Goal: Contribute content: Contribute content

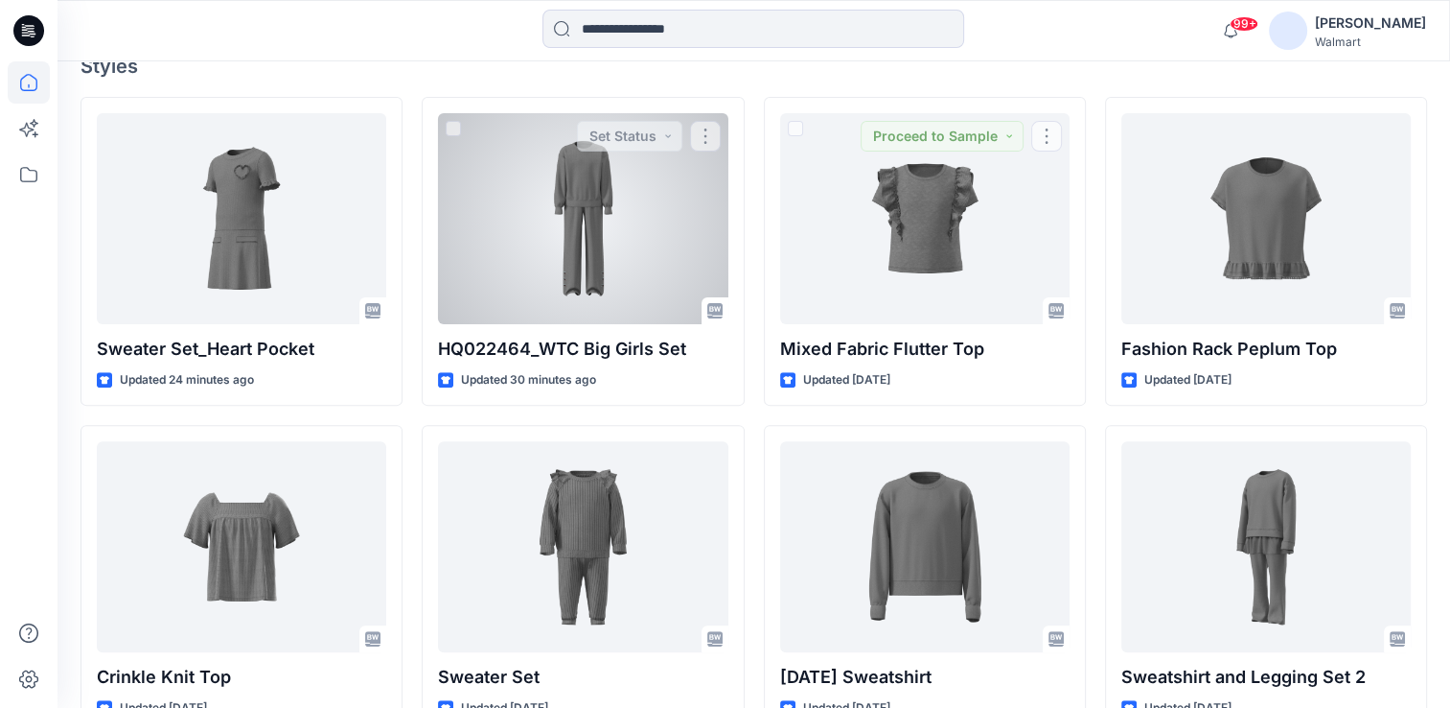
scroll to position [575, 0]
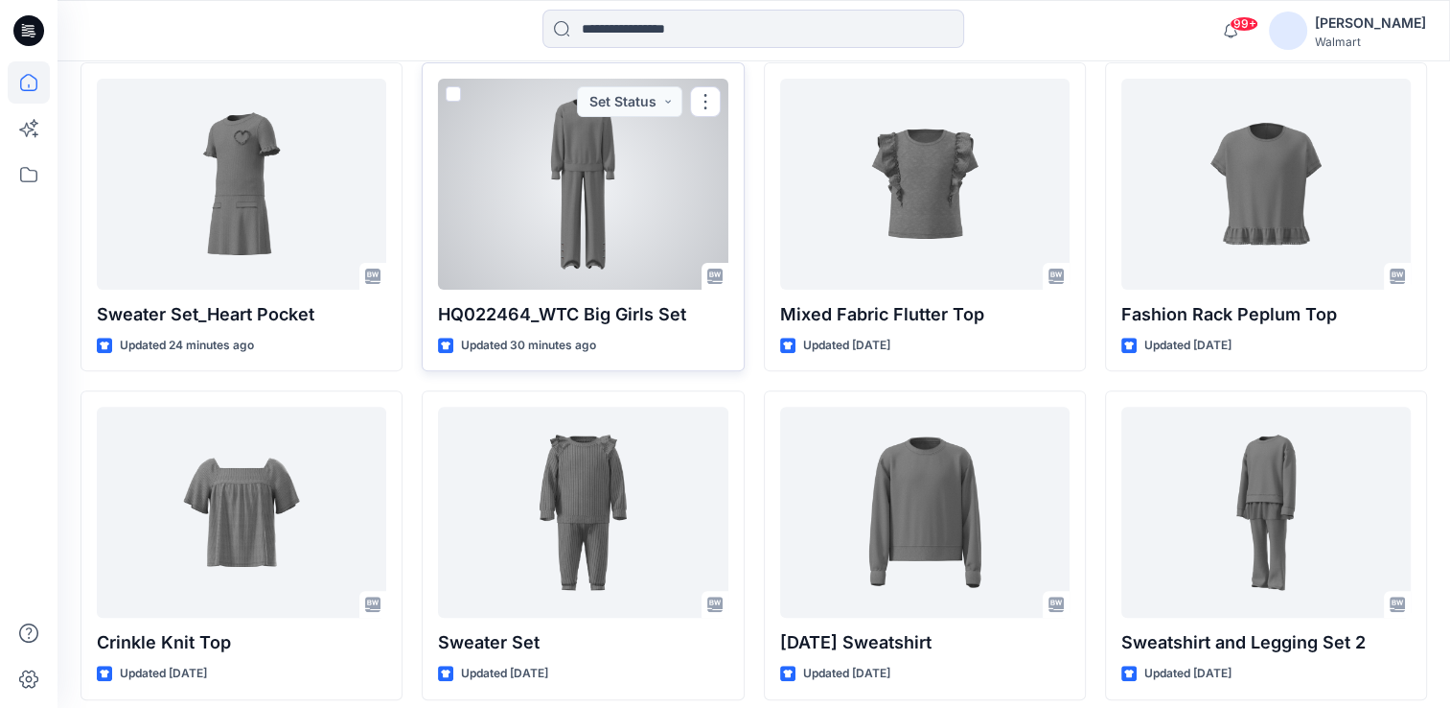
click at [598, 229] on div at bounding box center [583, 184] width 290 height 211
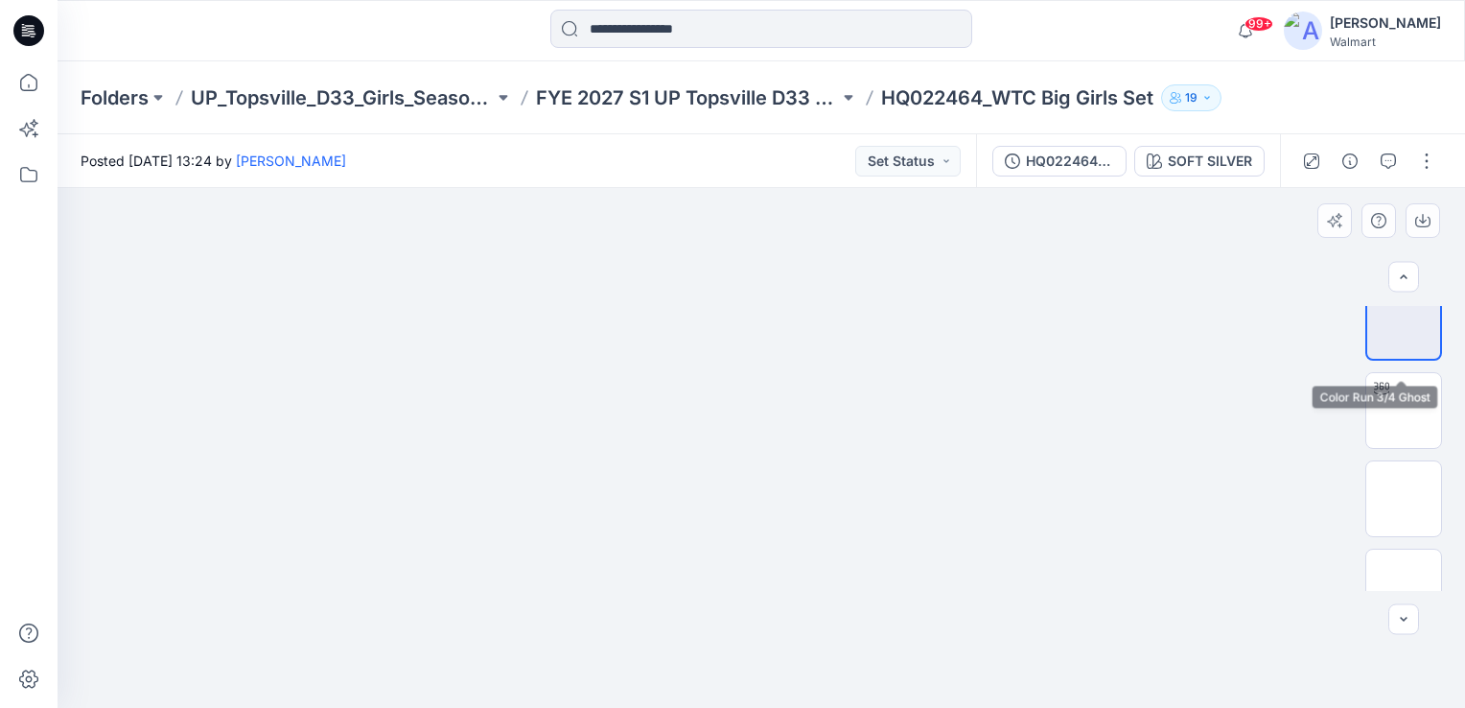
scroll to position [56, 0]
click at [1427, 162] on button "button" at bounding box center [1426, 161] width 31 height 31
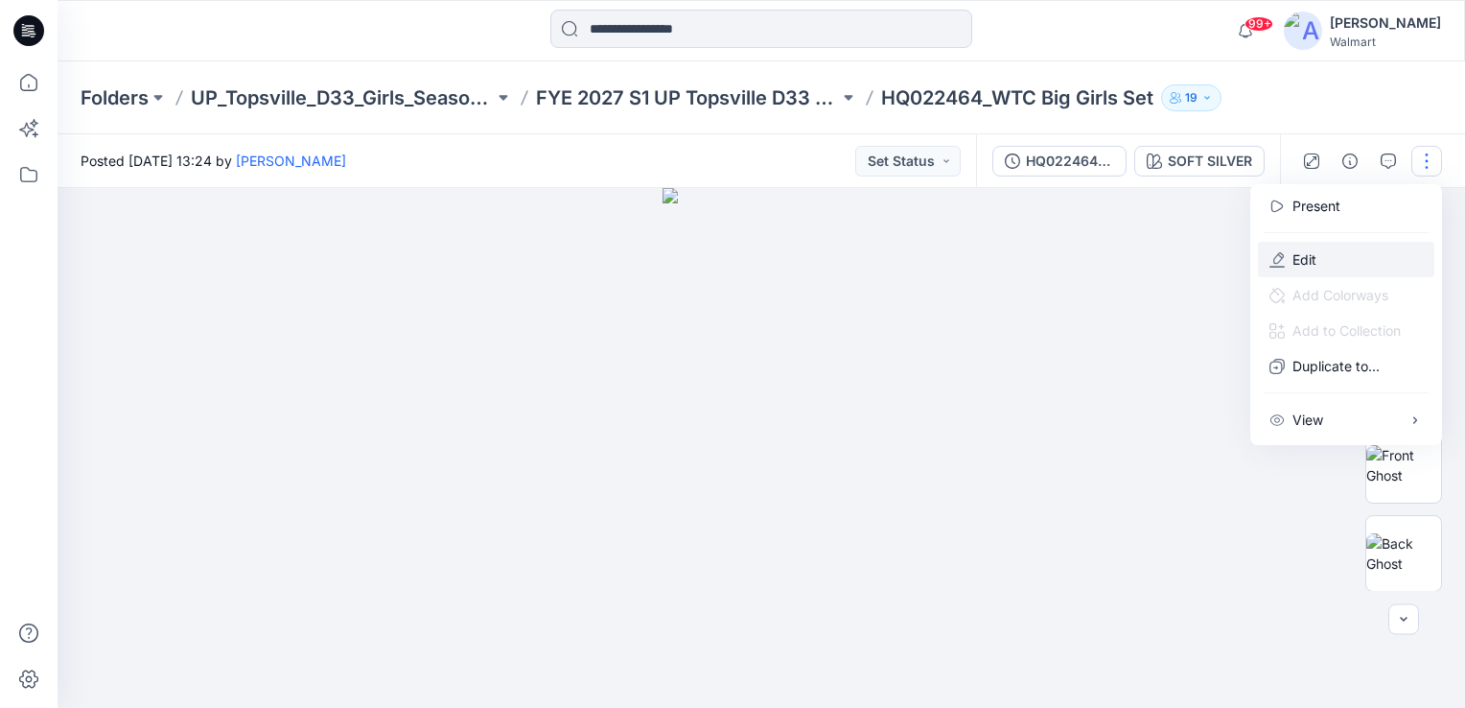
click at [1307, 249] on p "Edit" at bounding box center [1304, 259] width 24 height 20
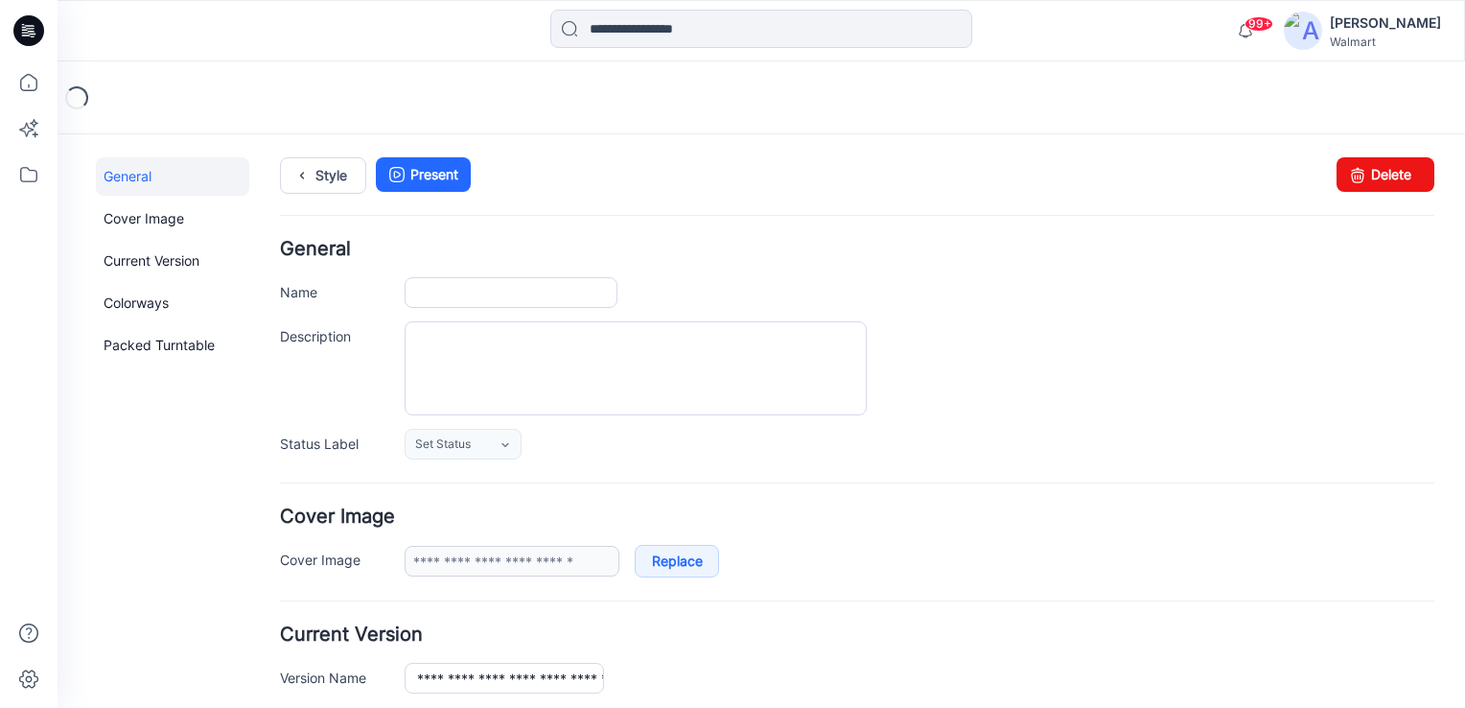
type input "**********"
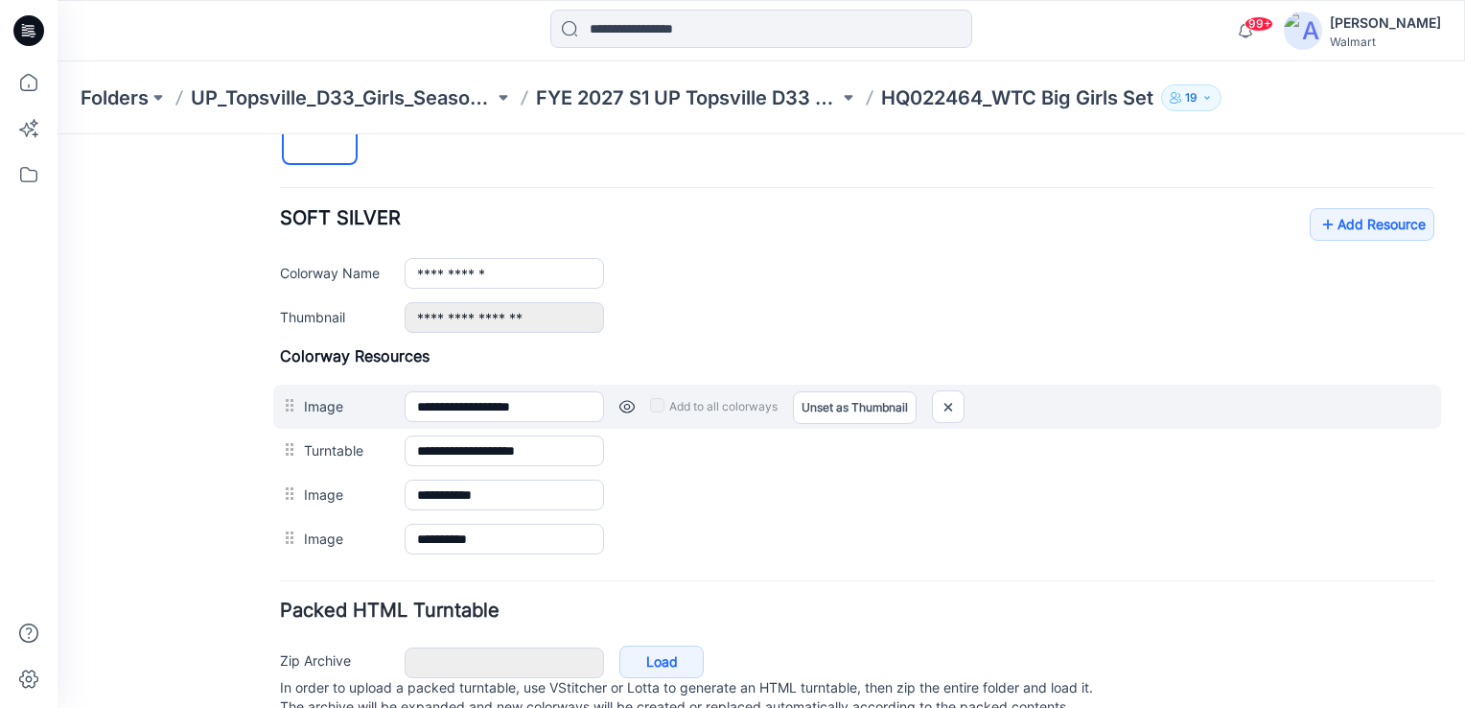
scroll to position [665, 0]
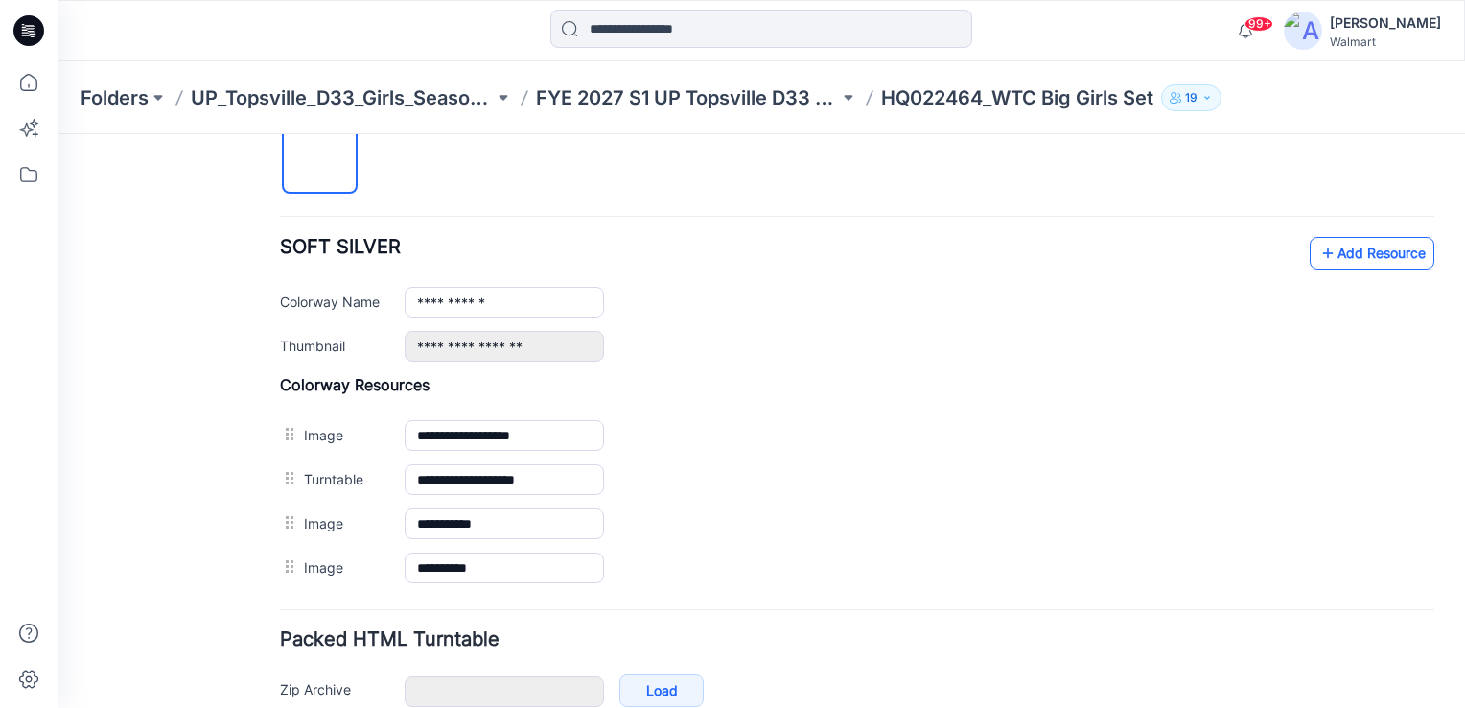
click at [1365, 257] on link "Add Resource" at bounding box center [1372, 253] width 125 height 33
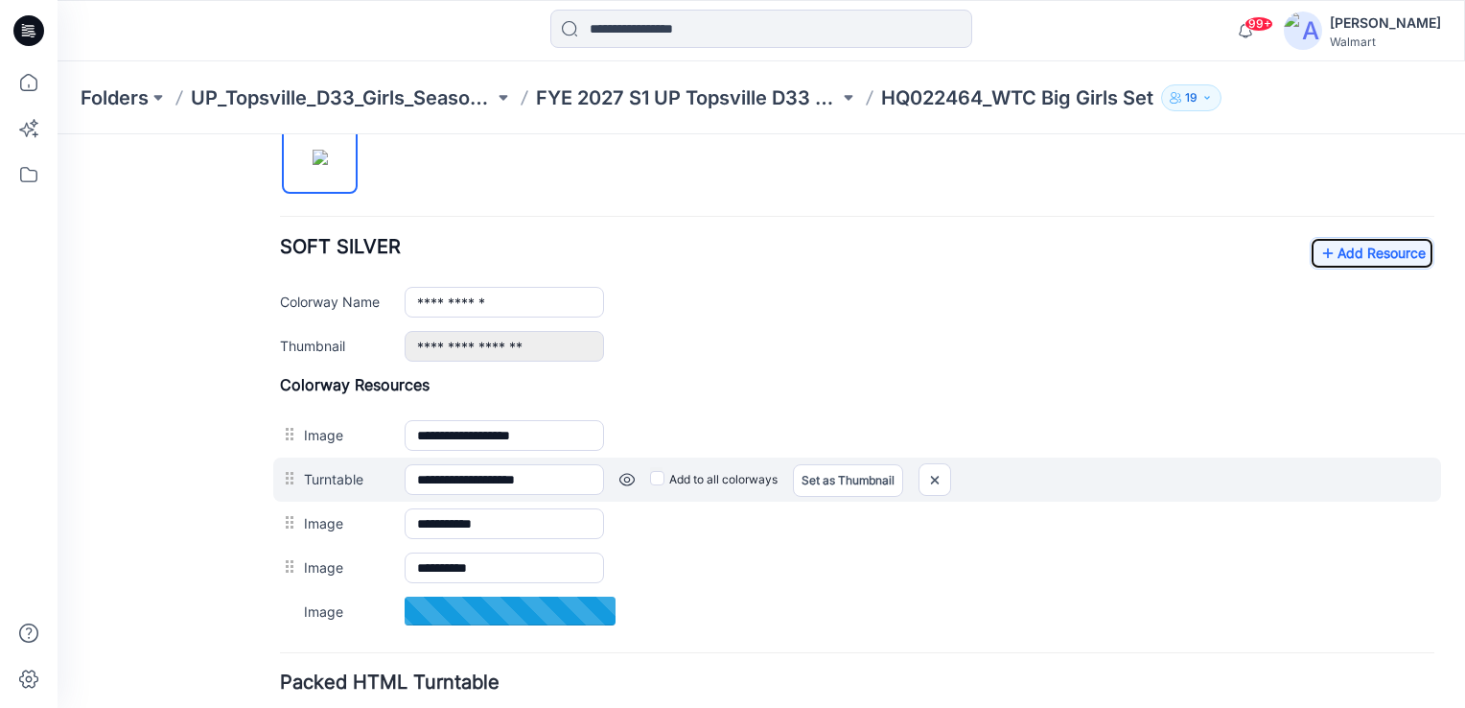
scroll to position [761, 0]
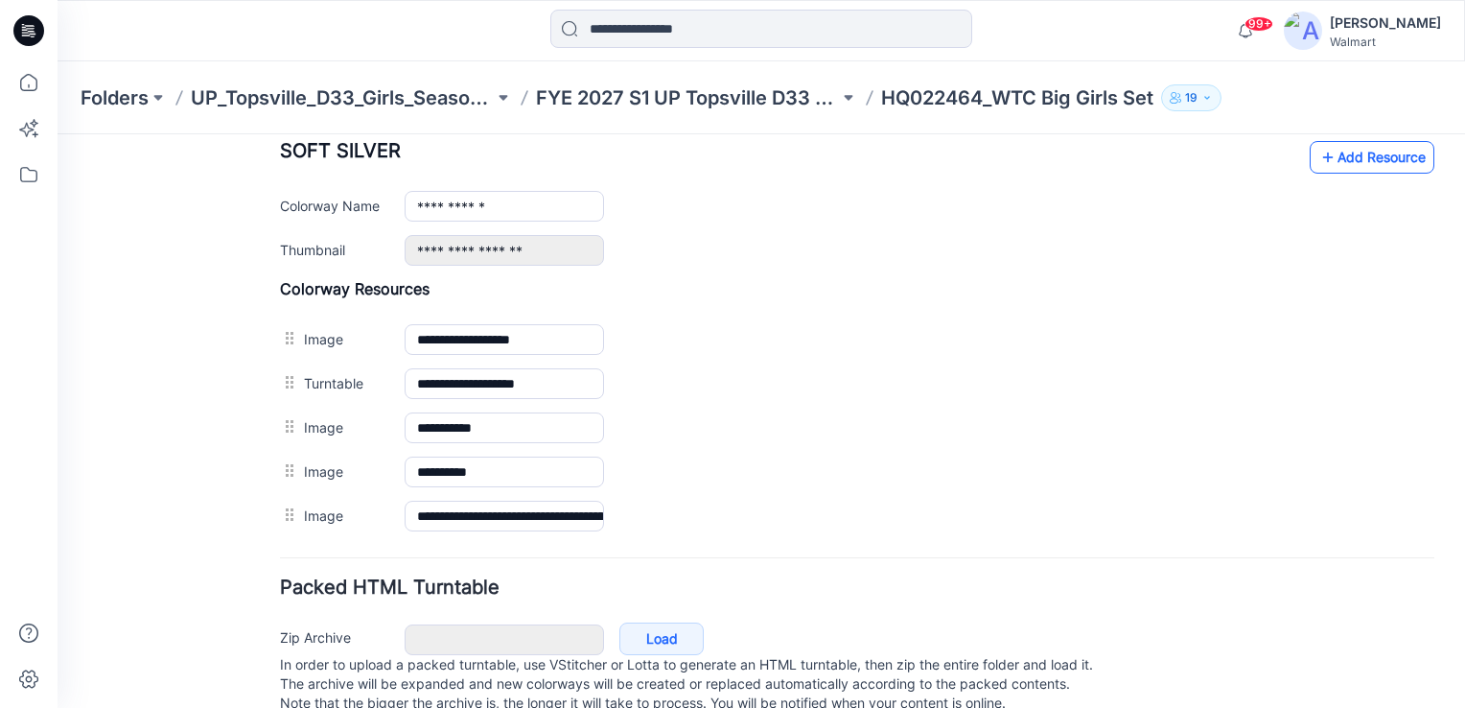
click at [1354, 153] on link "Add Resource" at bounding box center [1372, 157] width 125 height 33
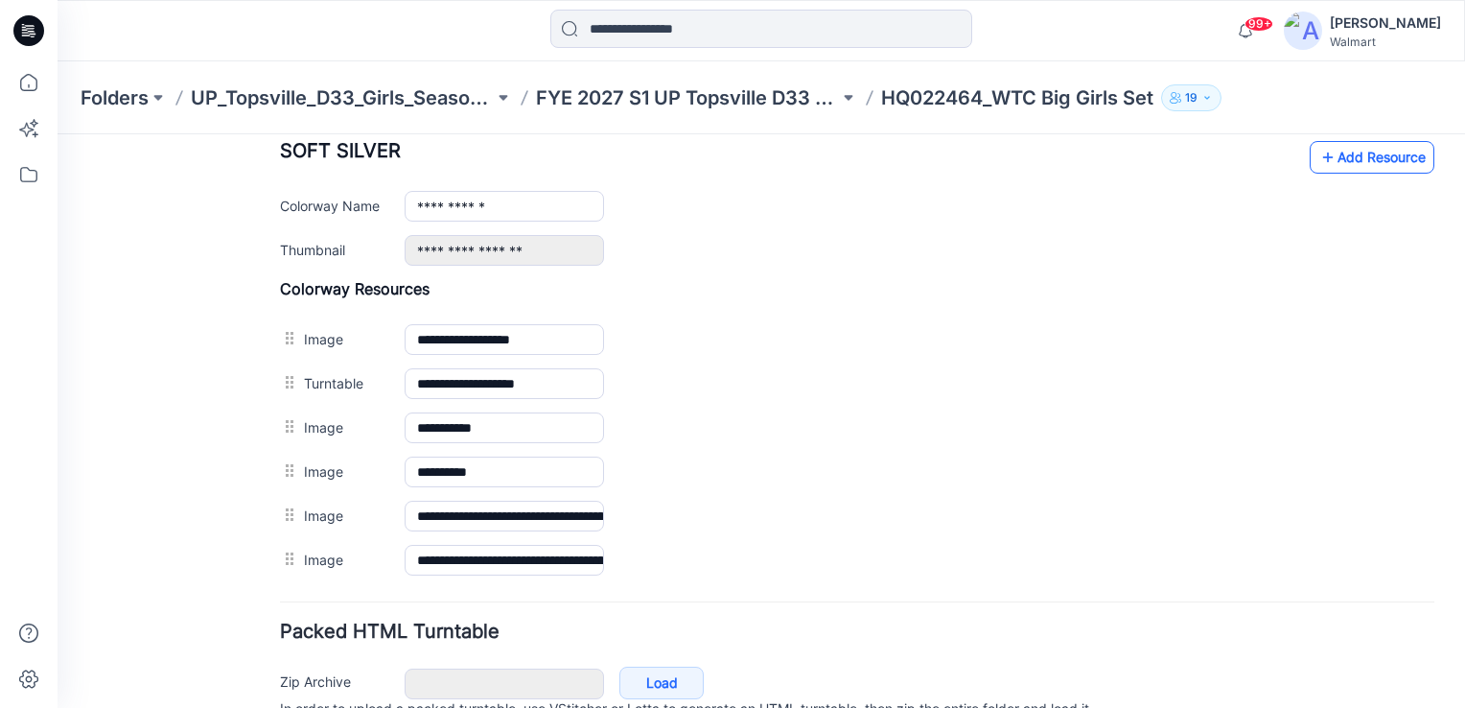
click at [1363, 153] on link "Add Resource" at bounding box center [1372, 157] width 125 height 33
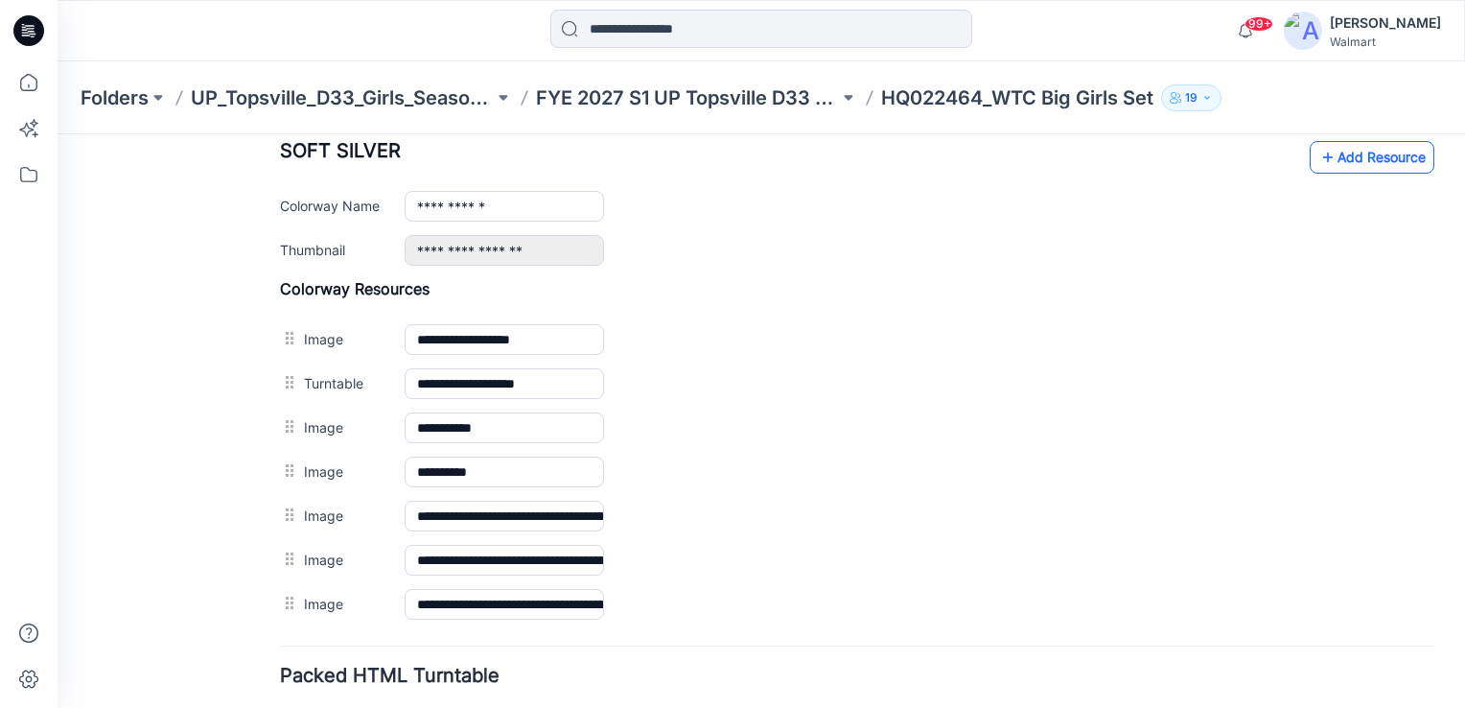
click at [1345, 162] on link "Add Resource" at bounding box center [1372, 157] width 125 height 33
click at [1345, 161] on link "Add Resource" at bounding box center [1372, 157] width 125 height 33
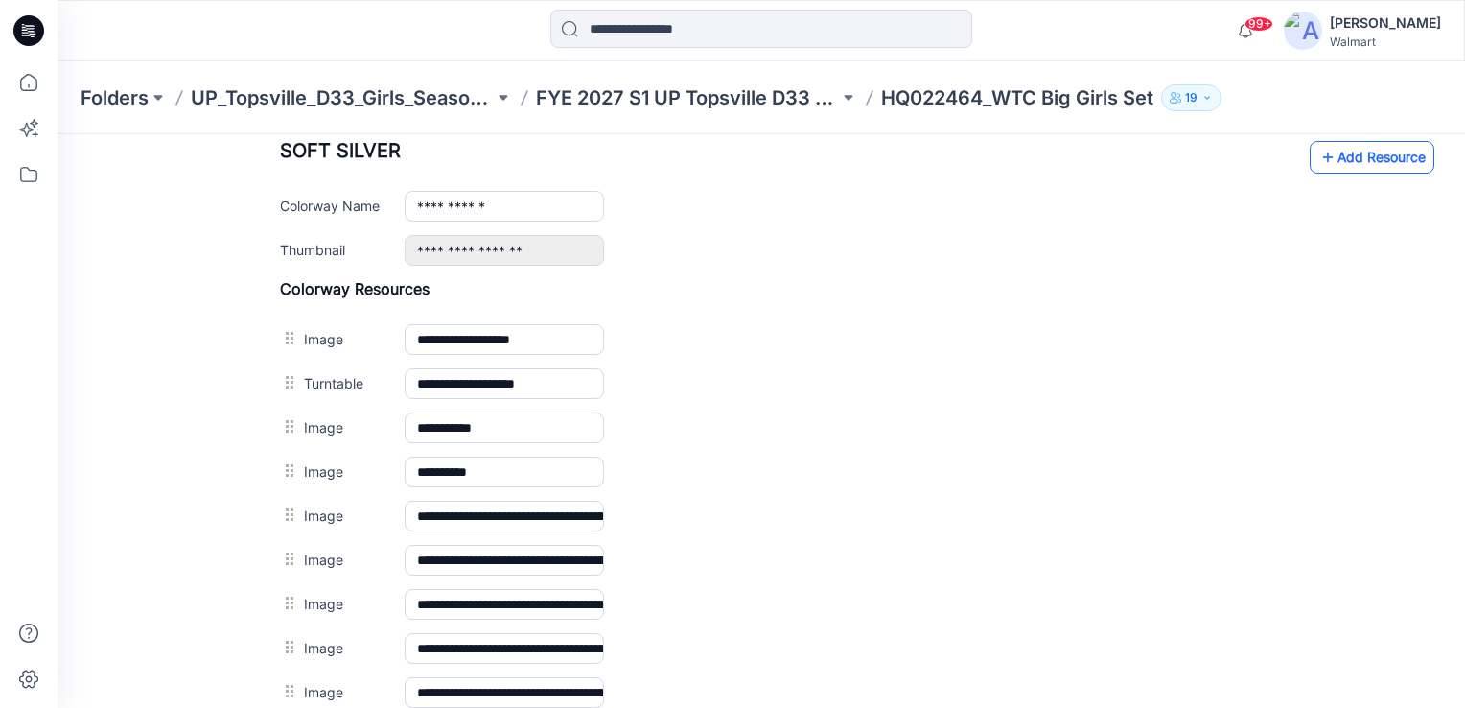
click at [1381, 156] on link "Add Resource" at bounding box center [1372, 157] width 125 height 33
click at [1368, 156] on link "Add Resource" at bounding box center [1372, 157] width 125 height 33
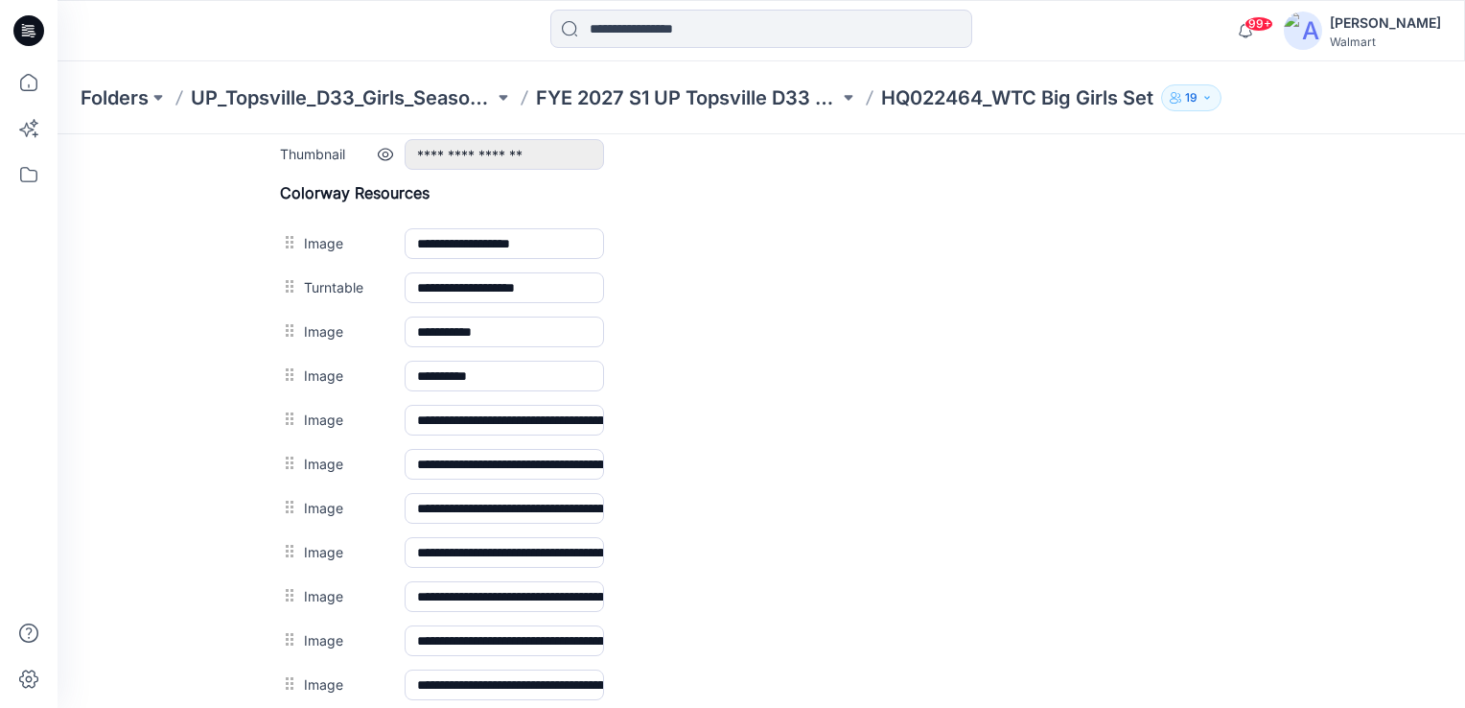
click at [1350, 157] on div "**********" at bounding box center [920, 154] width 1030 height 31
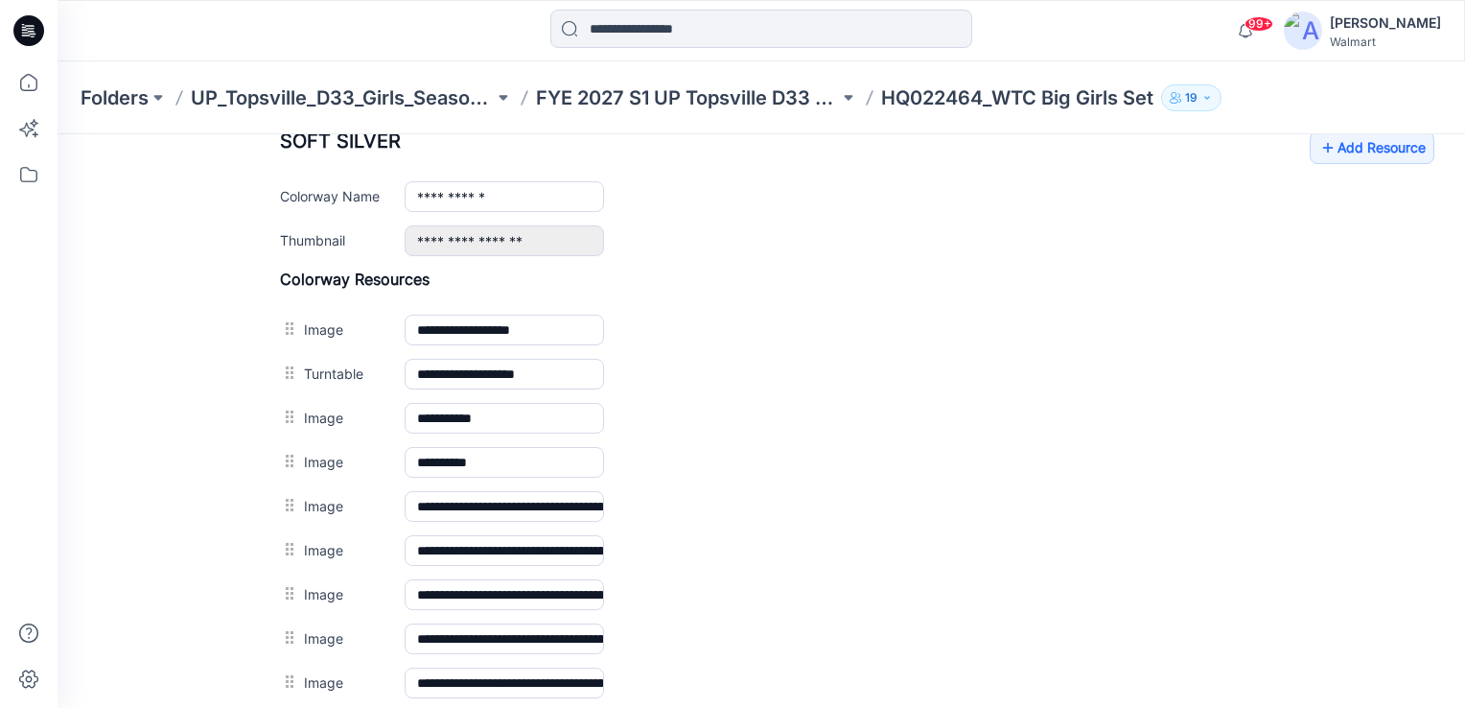
scroll to position [761, 0]
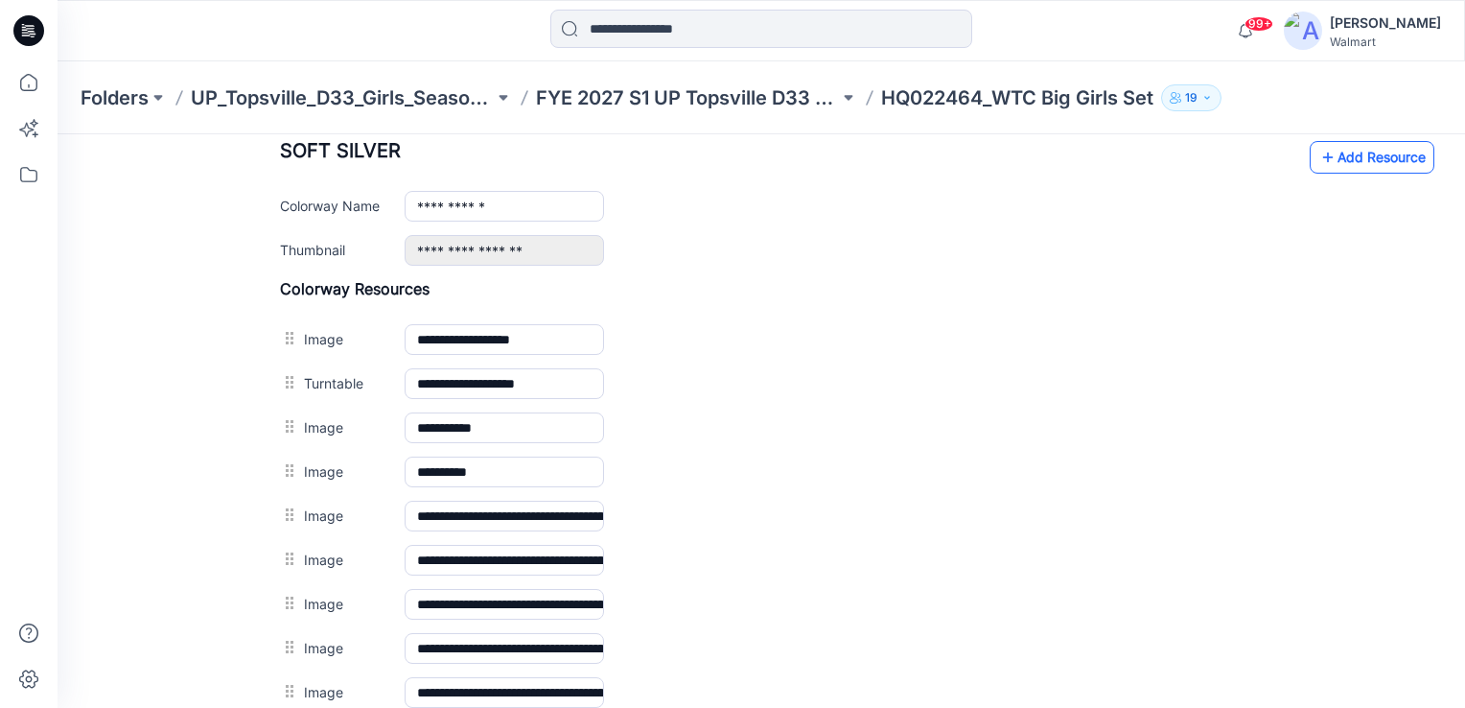
click at [1368, 159] on link "Add Resource" at bounding box center [1372, 157] width 125 height 33
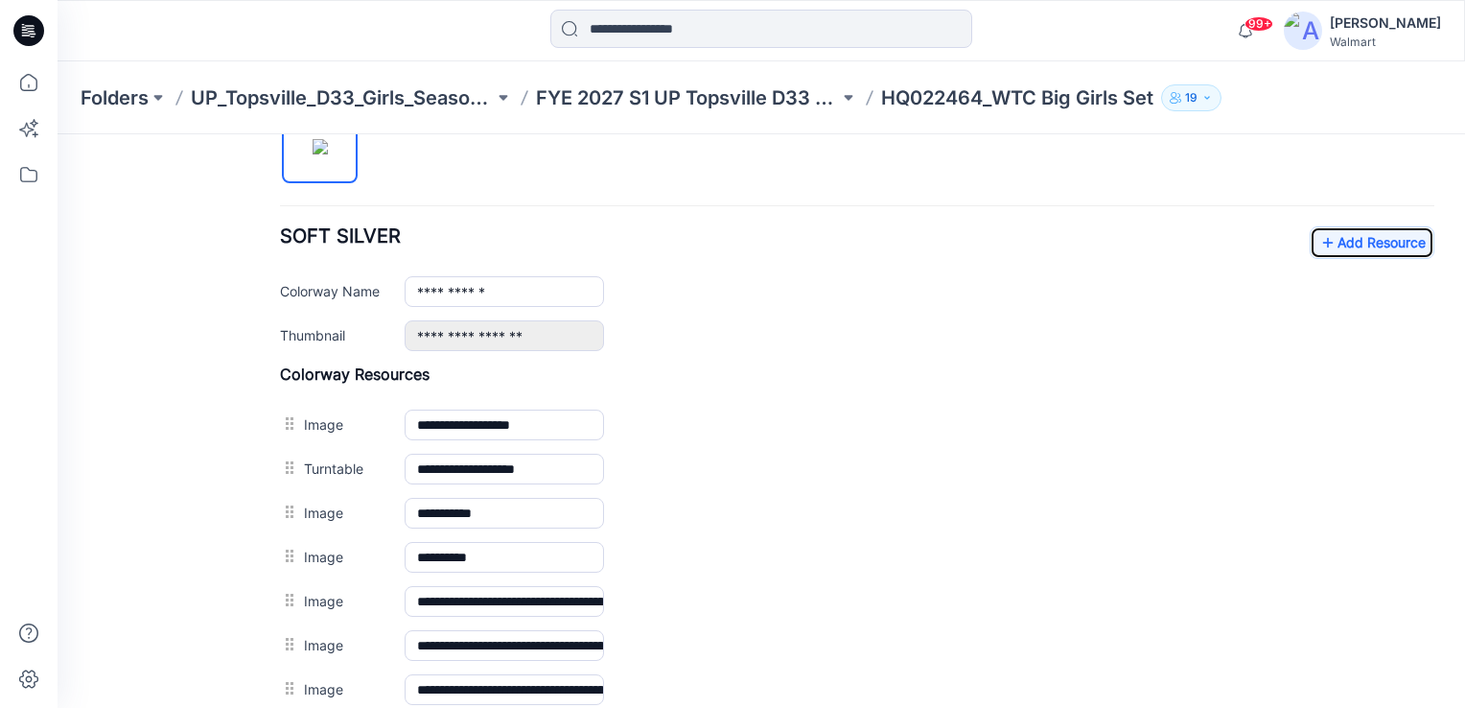
scroll to position [665, 0]
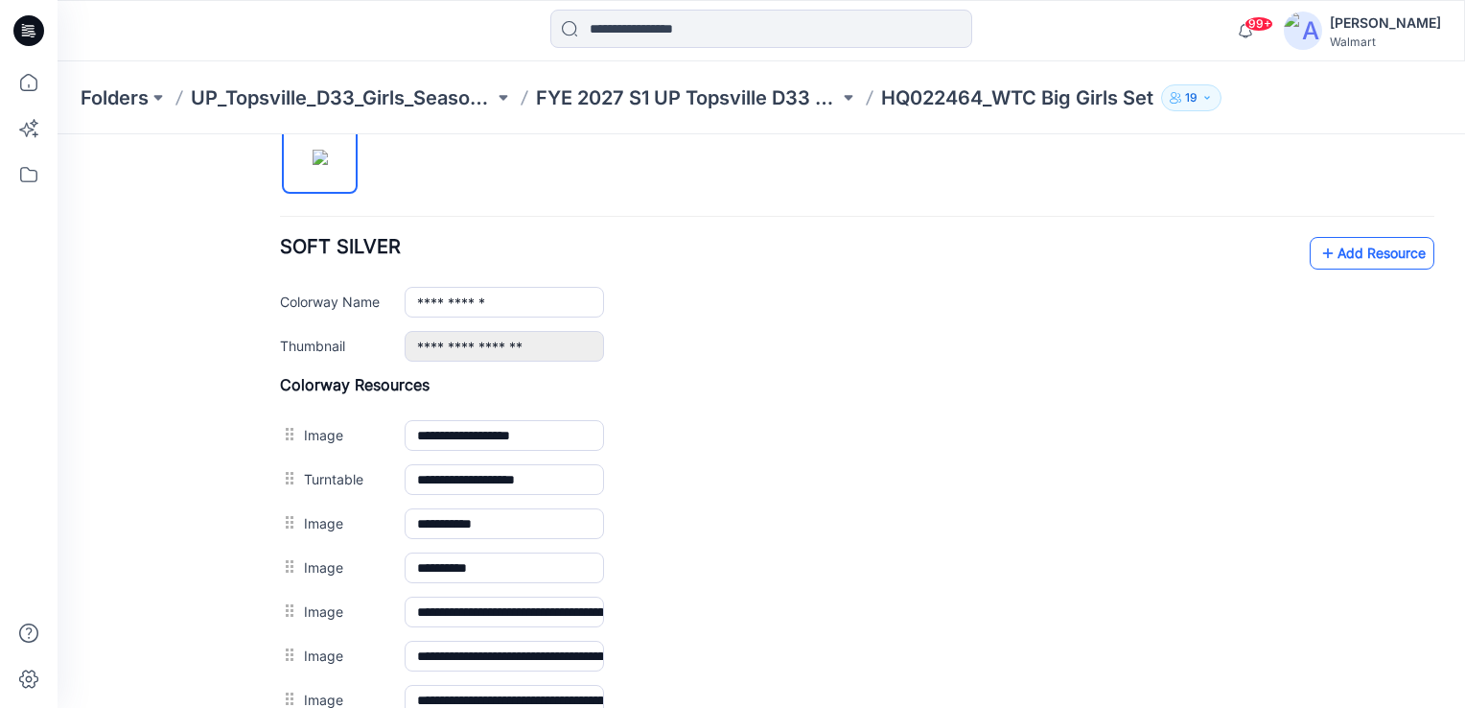
click at [1361, 245] on link "Add Resource" at bounding box center [1372, 253] width 125 height 33
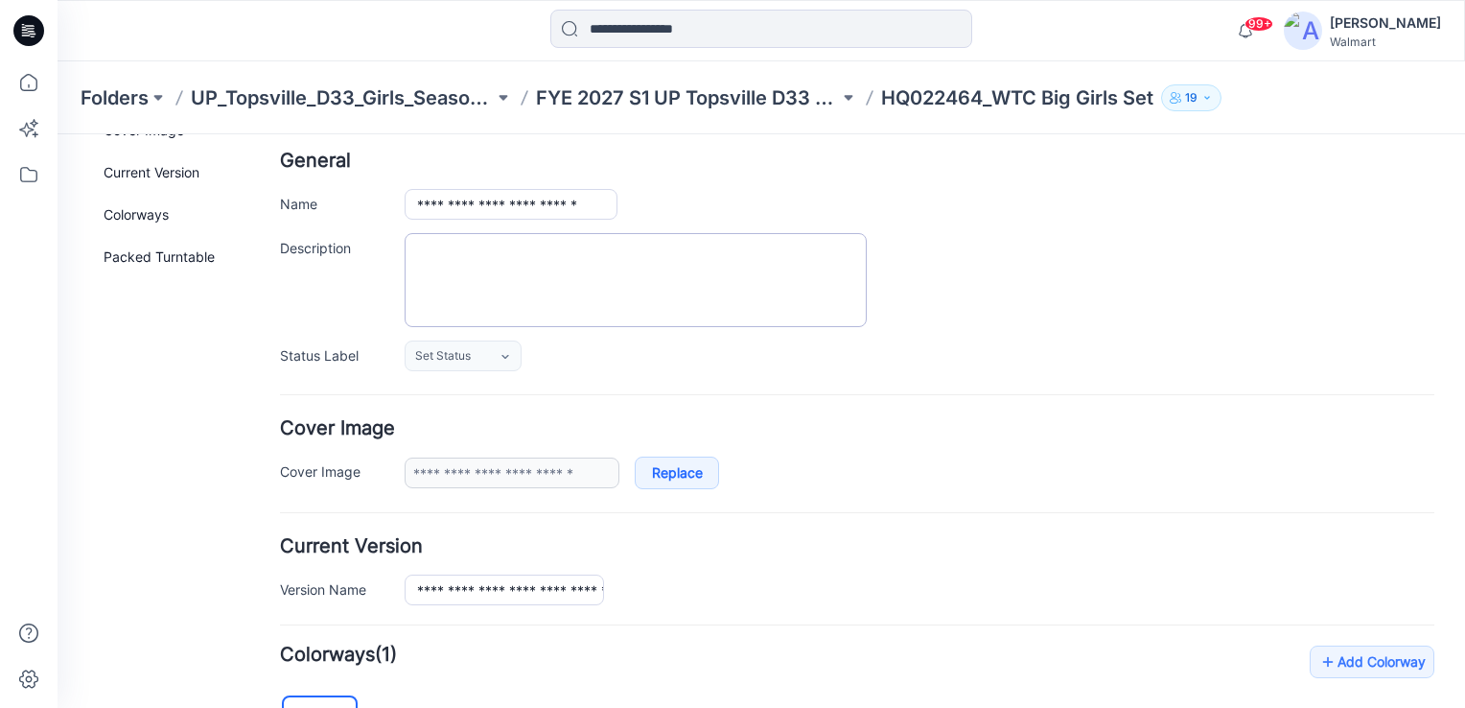
scroll to position [0, 0]
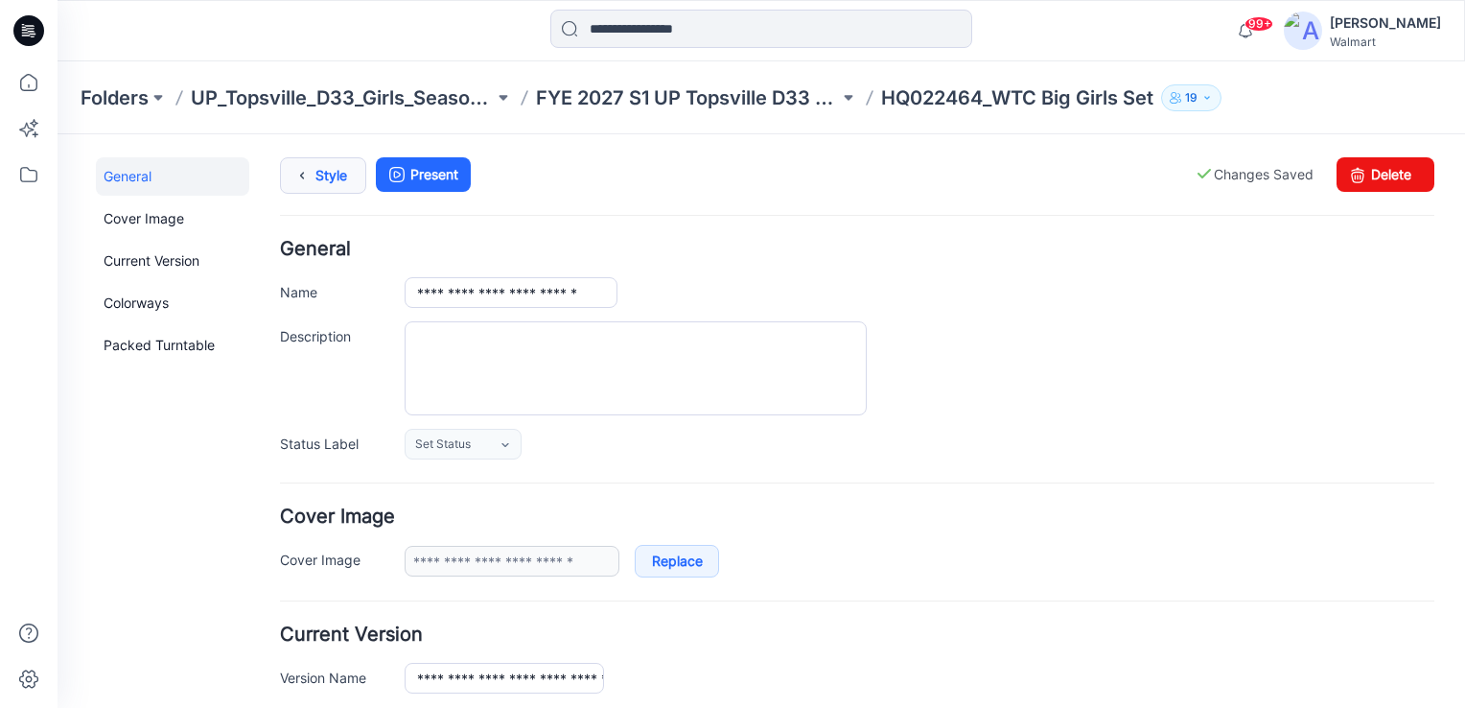
click at [329, 166] on link "Style" at bounding box center [323, 175] width 86 height 36
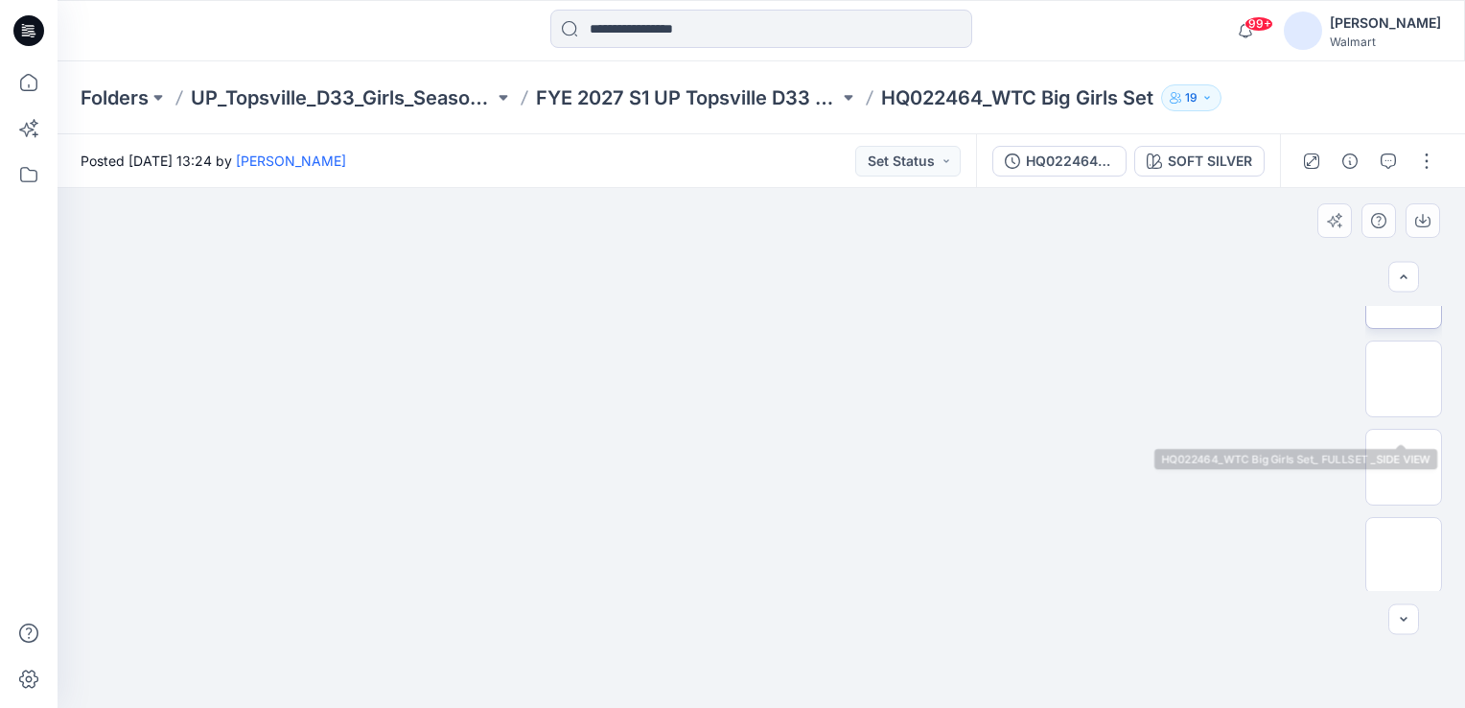
scroll to position [288, 0]
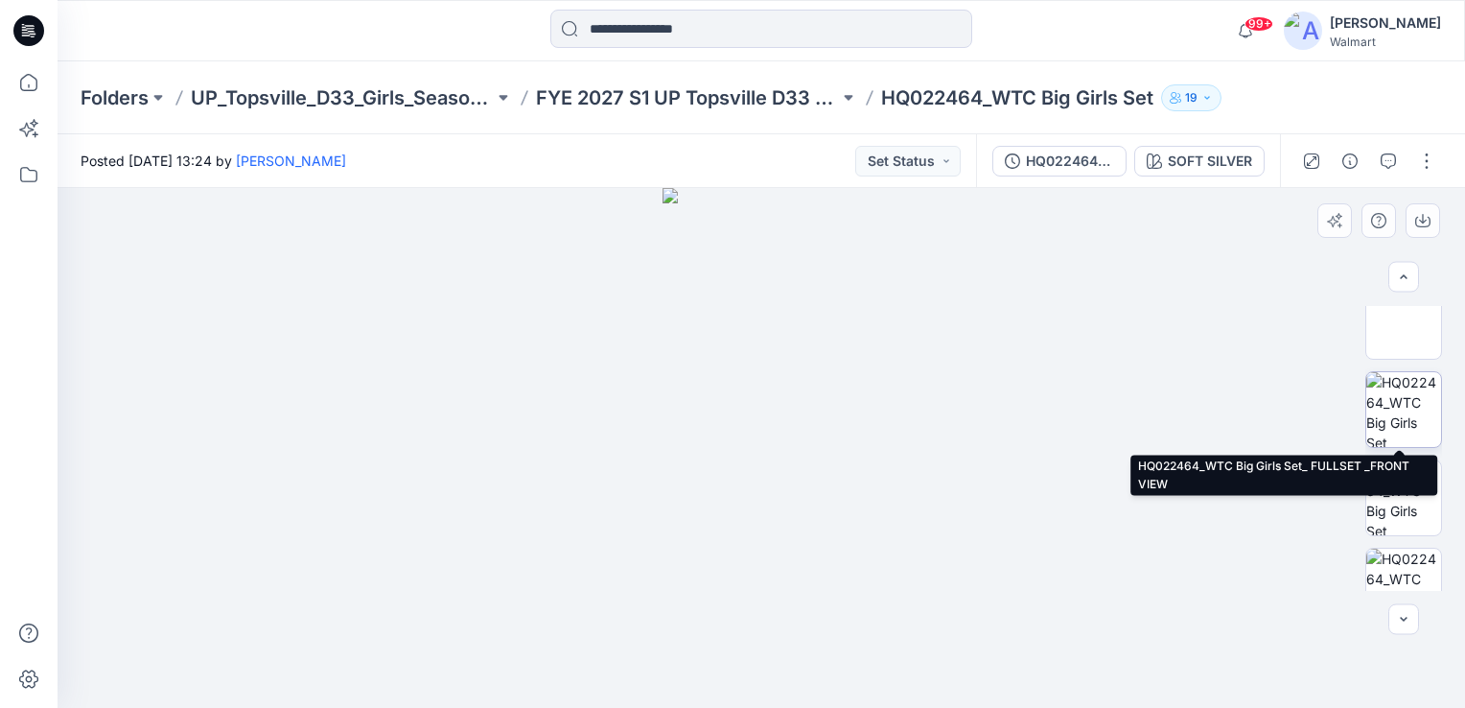
click at [1410, 410] on img at bounding box center [1403, 409] width 75 height 75
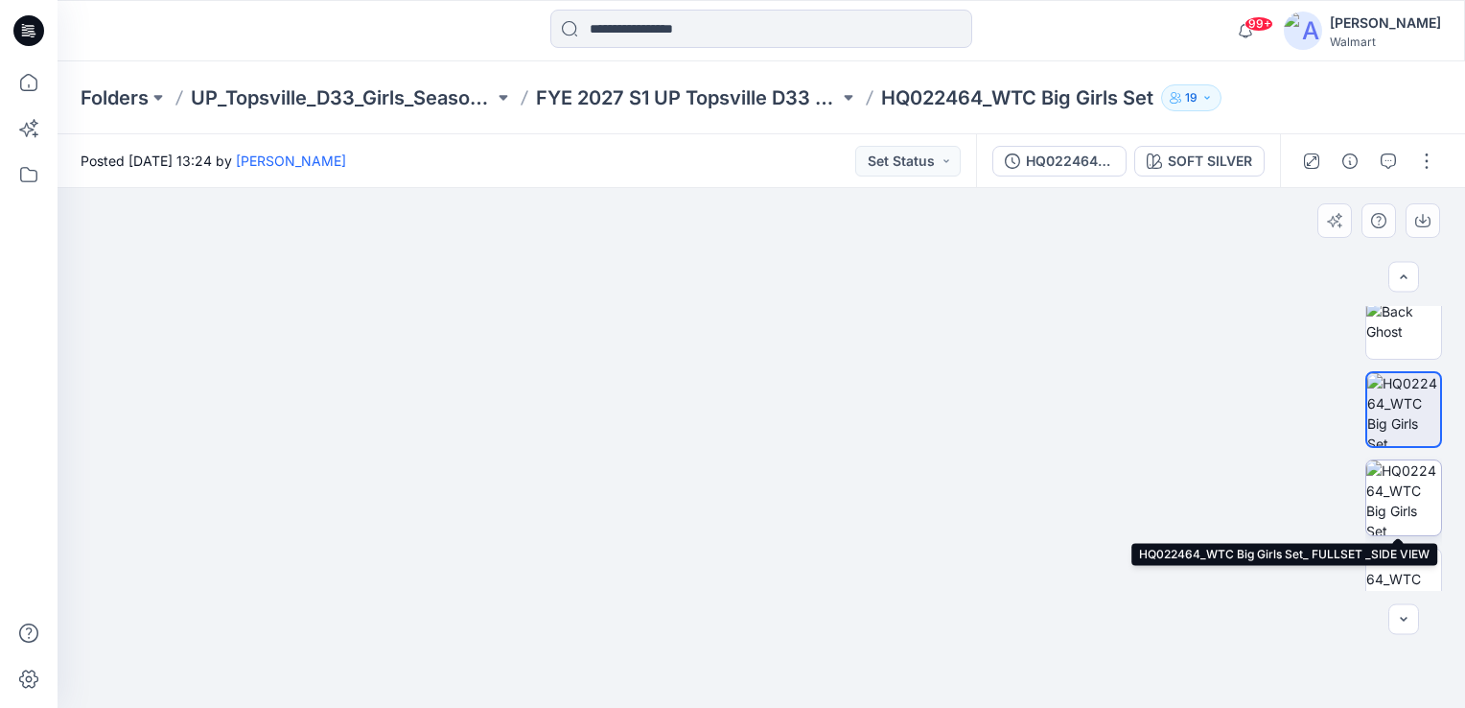
click at [1408, 473] on img at bounding box center [1403, 497] width 75 height 75
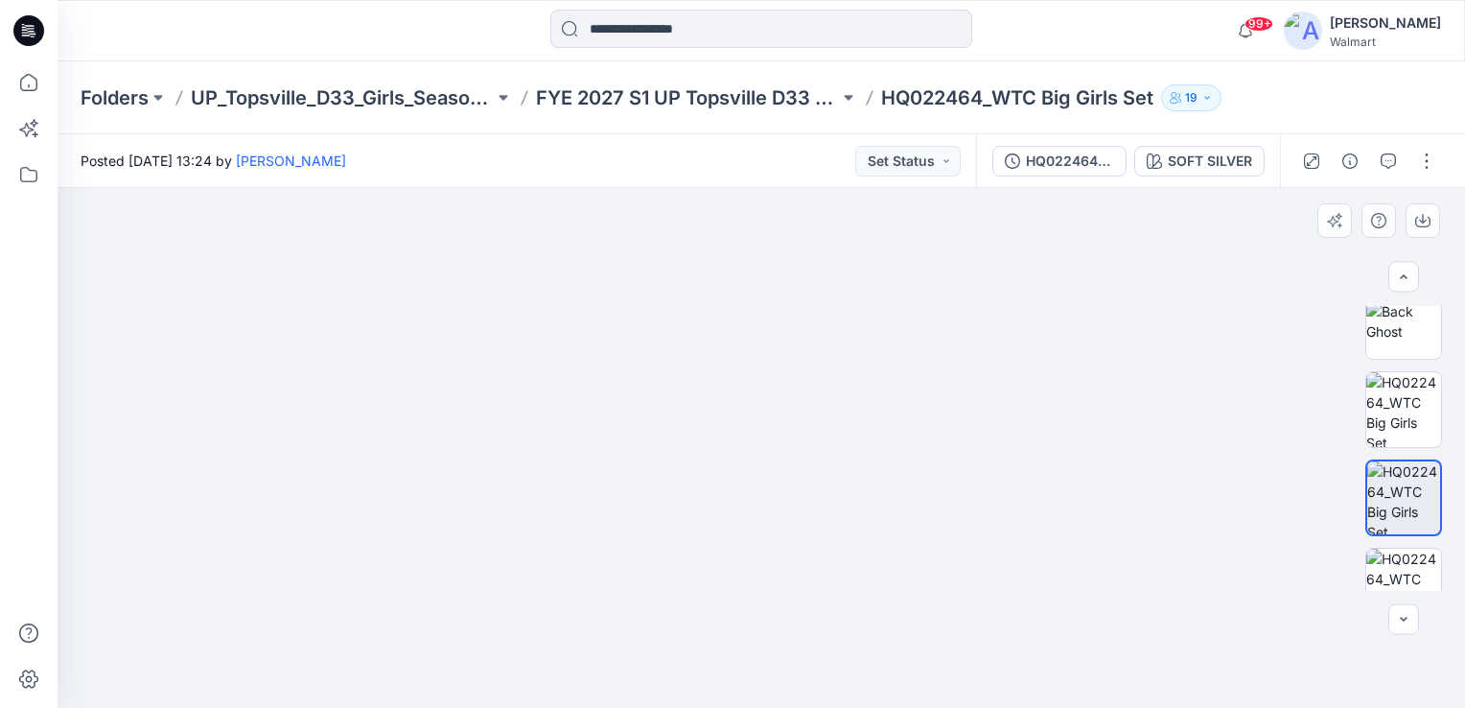
scroll to position [383, 0]
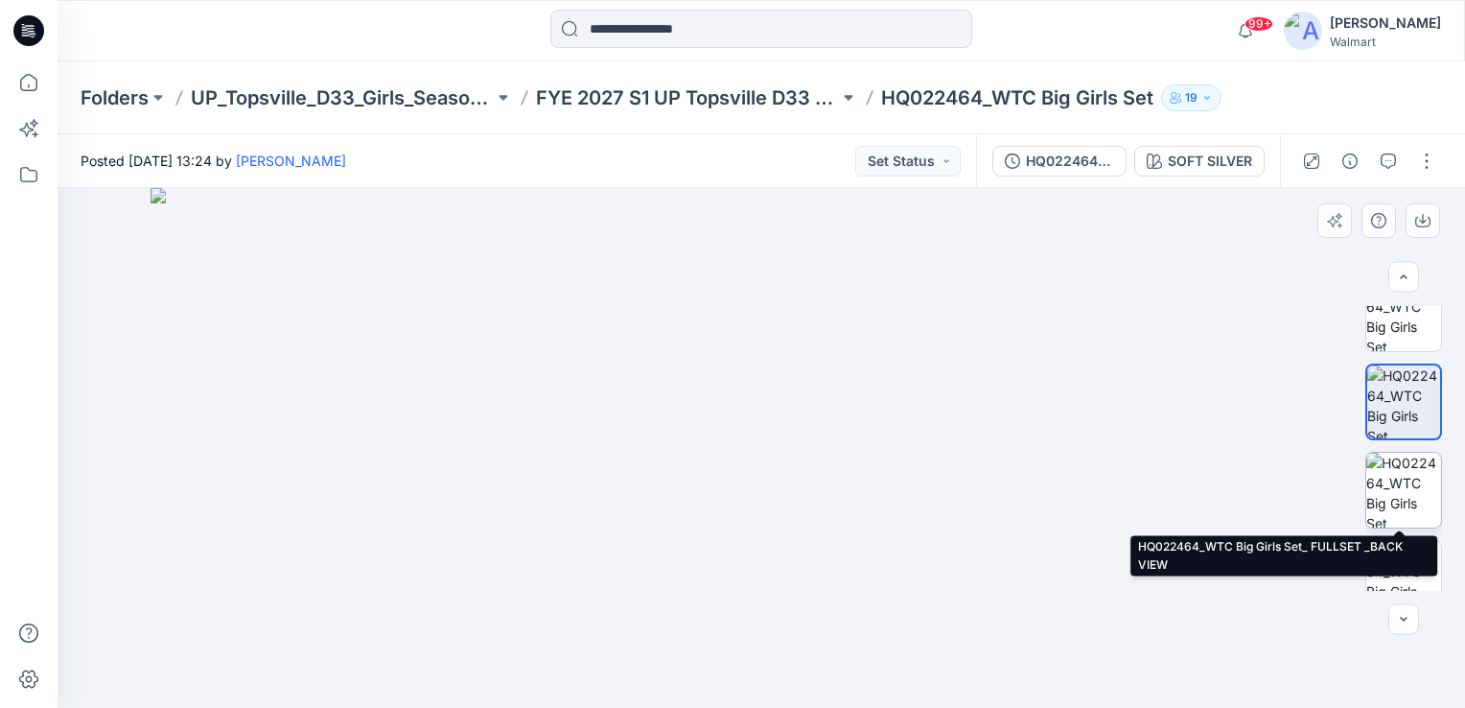
click at [1408, 484] on img at bounding box center [1403, 489] width 75 height 75
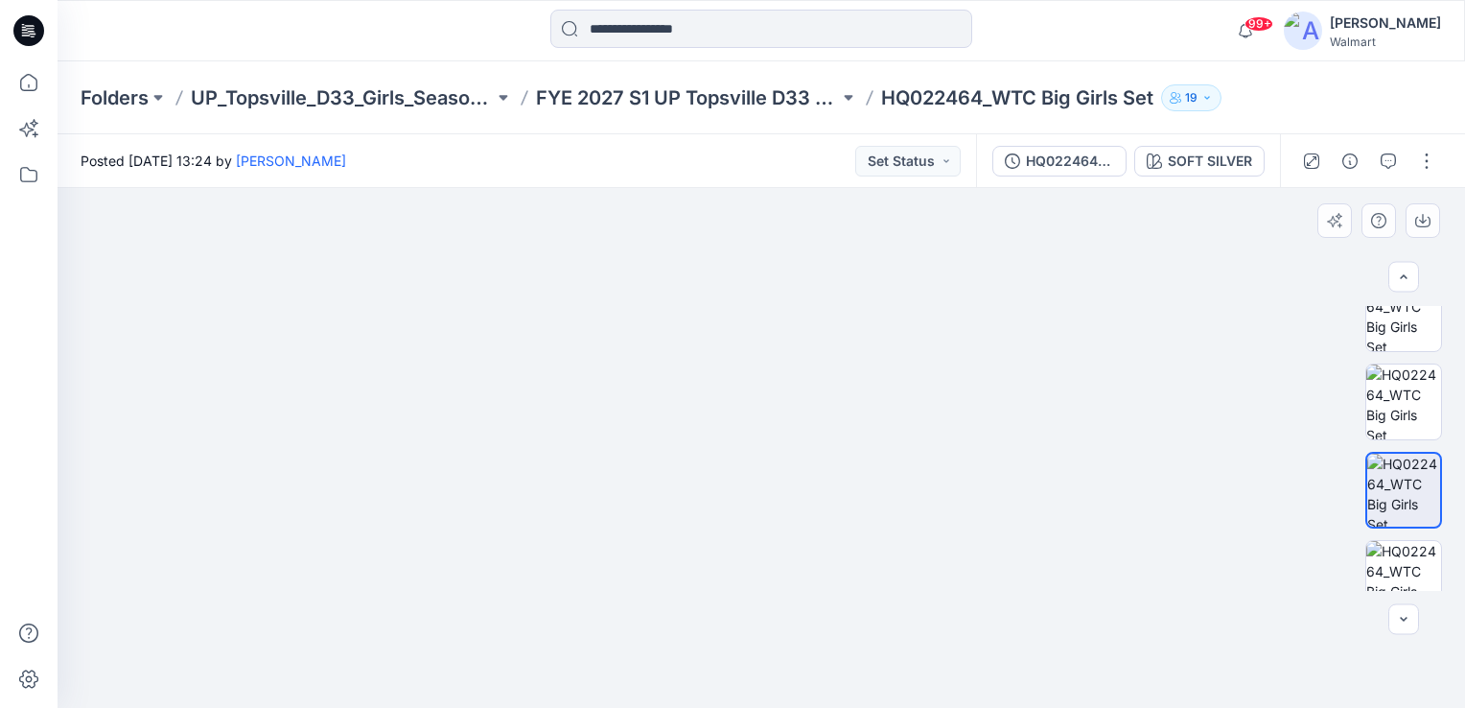
scroll to position [479, 0]
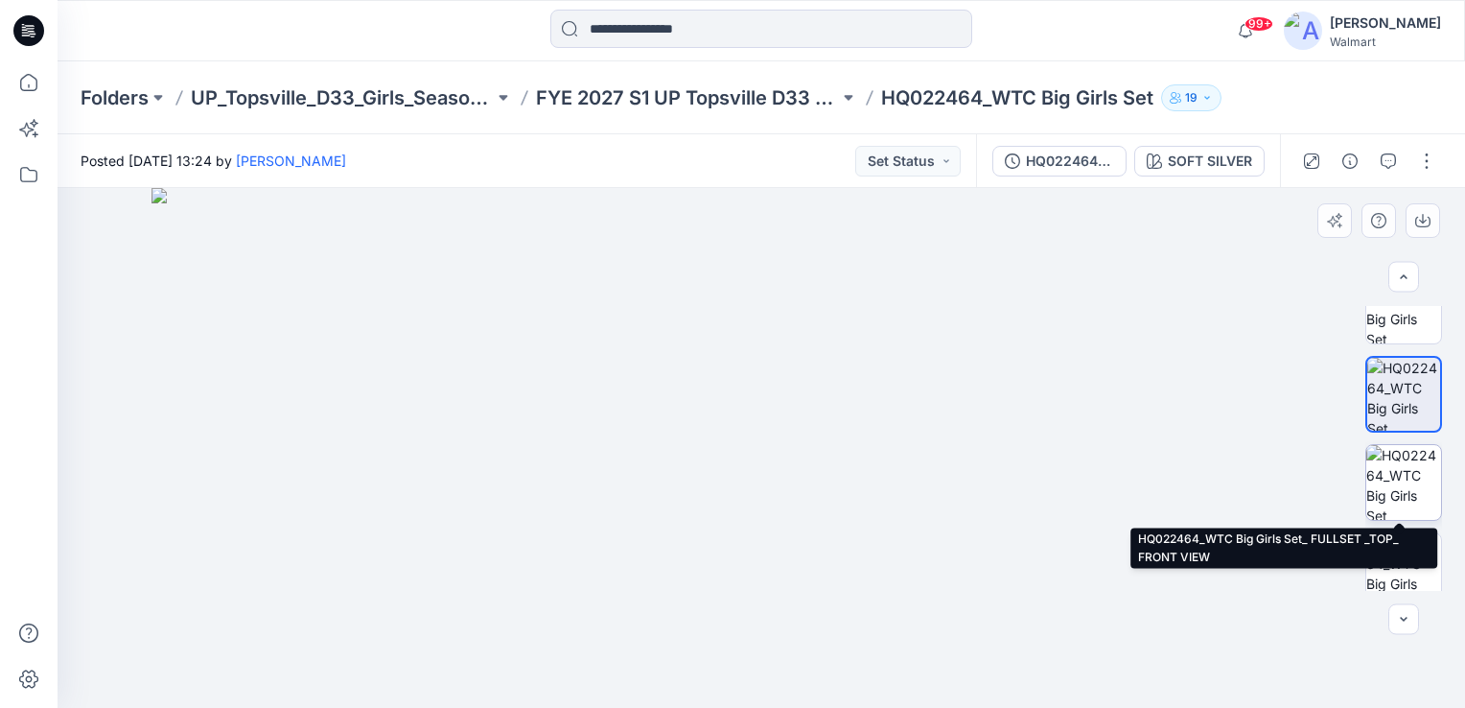
click at [1408, 459] on img at bounding box center [1403, 482] width 75 height 75
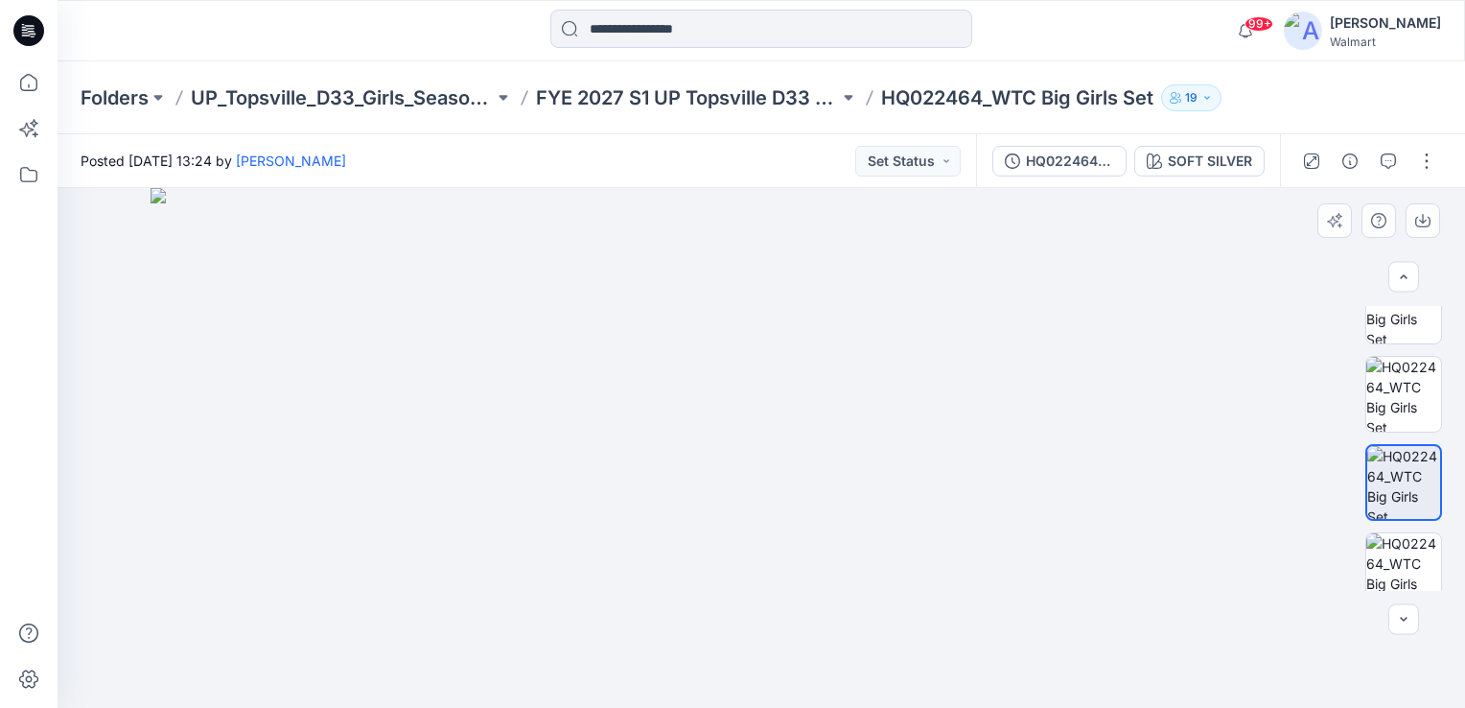
scroll to position [575, 0]
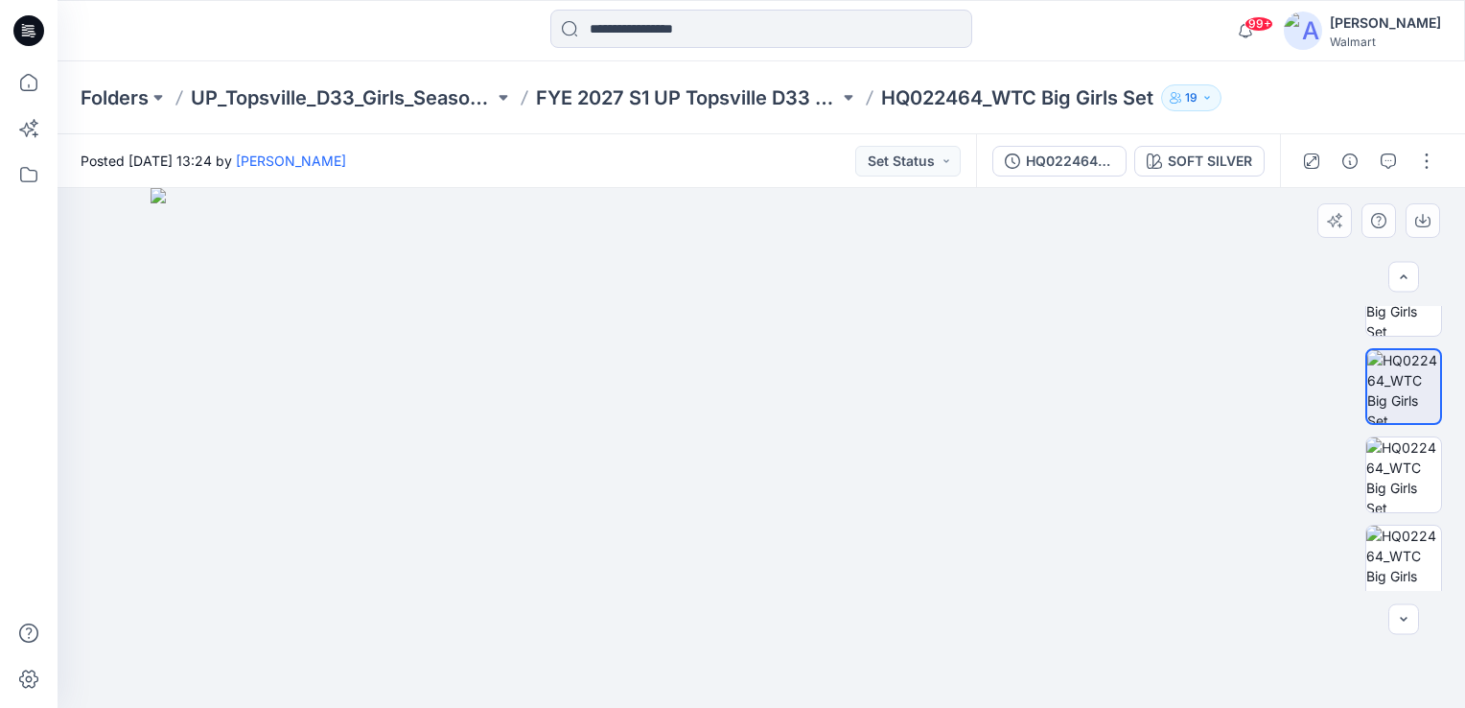
click at [1408, 459] on img at bounding box center [1403, 474] width 75 height 75
click at [1408, 459] on img at bounding box center [1403, 466] width 75 height 75
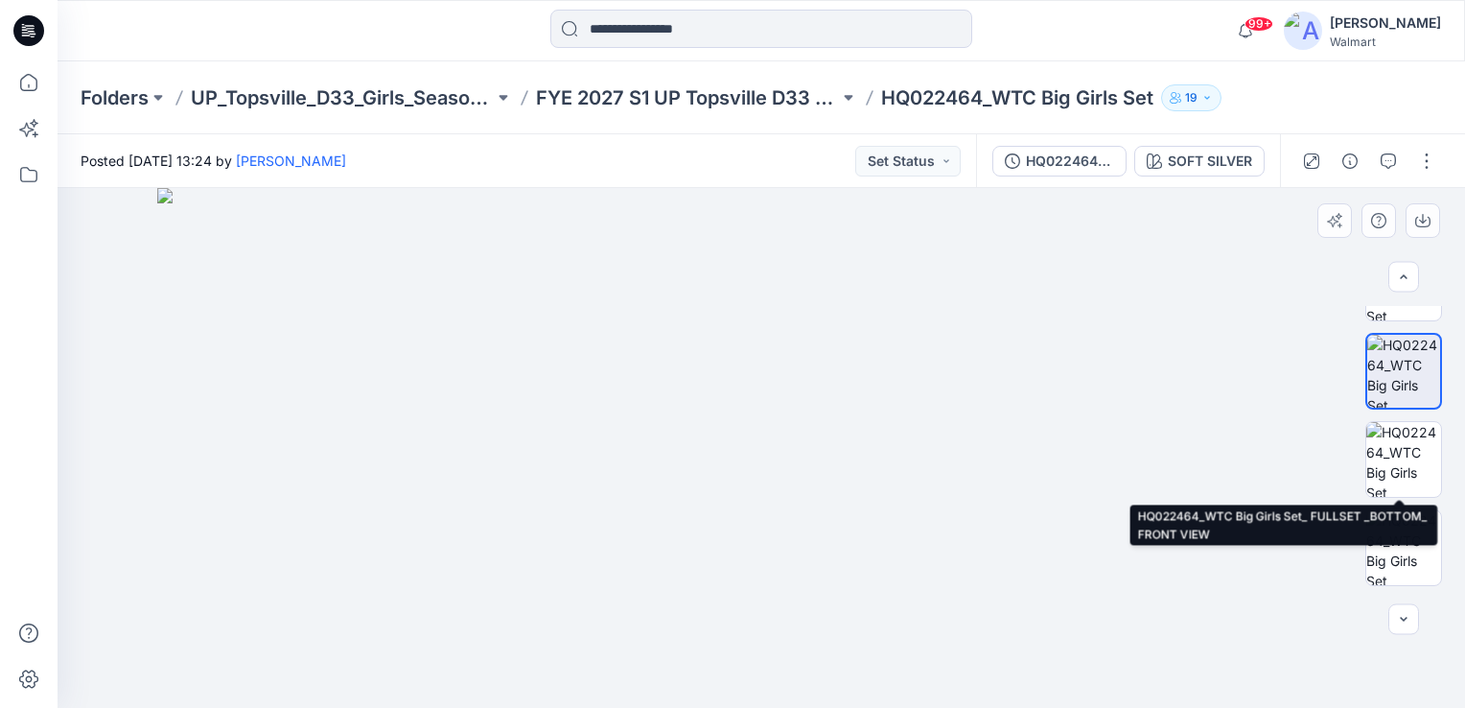
click at [1408, 459] on img at bounding box center [1403, 459] width 75 height 75
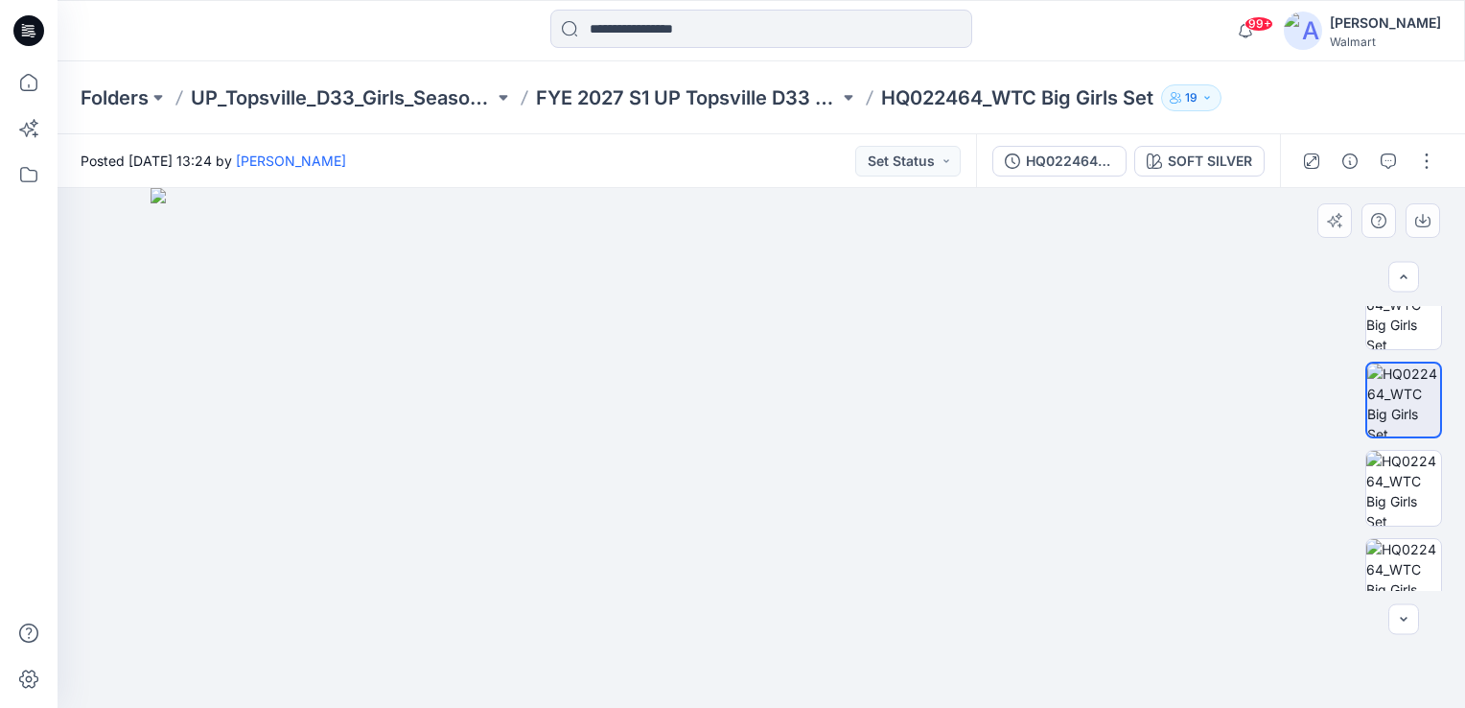
scroll to position [849, 0]
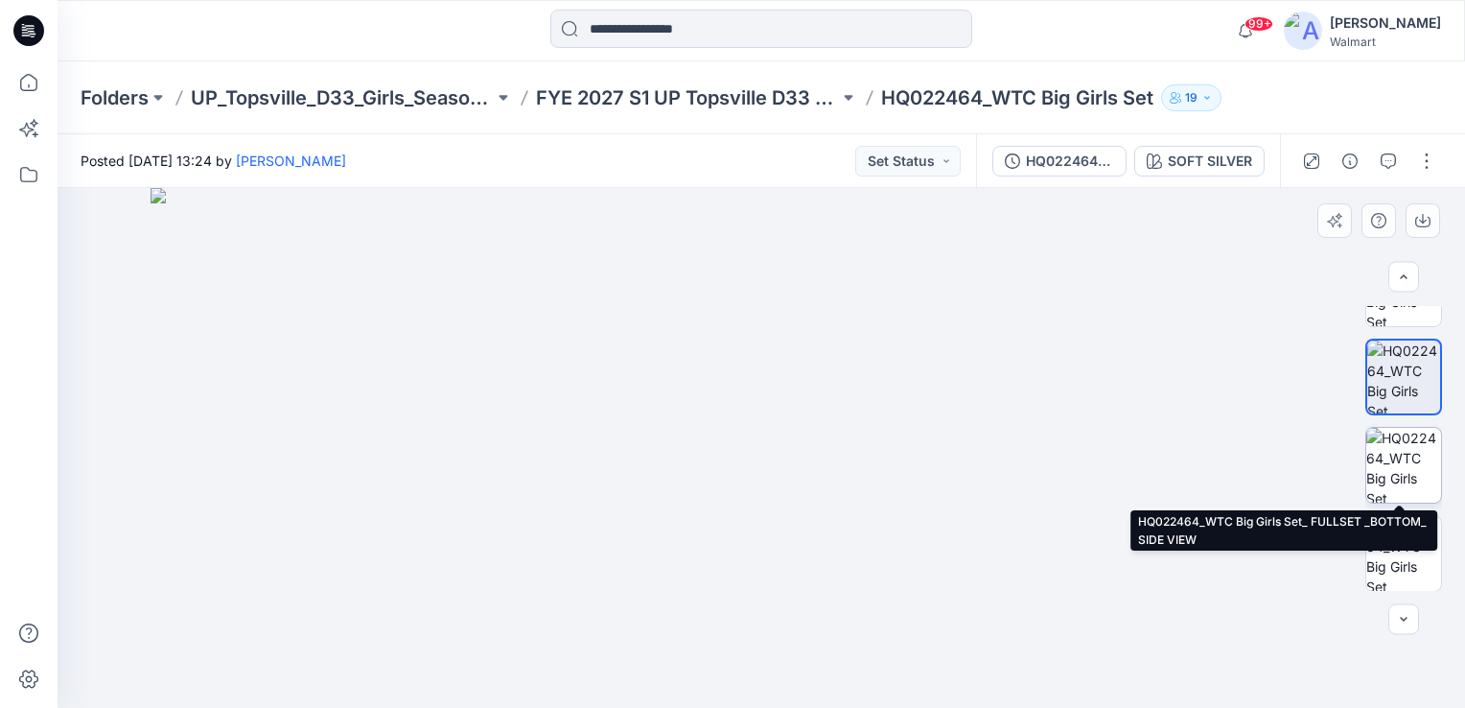
click at [1411, 451] on img at bounding box center [1403, 465] width 75 height 75
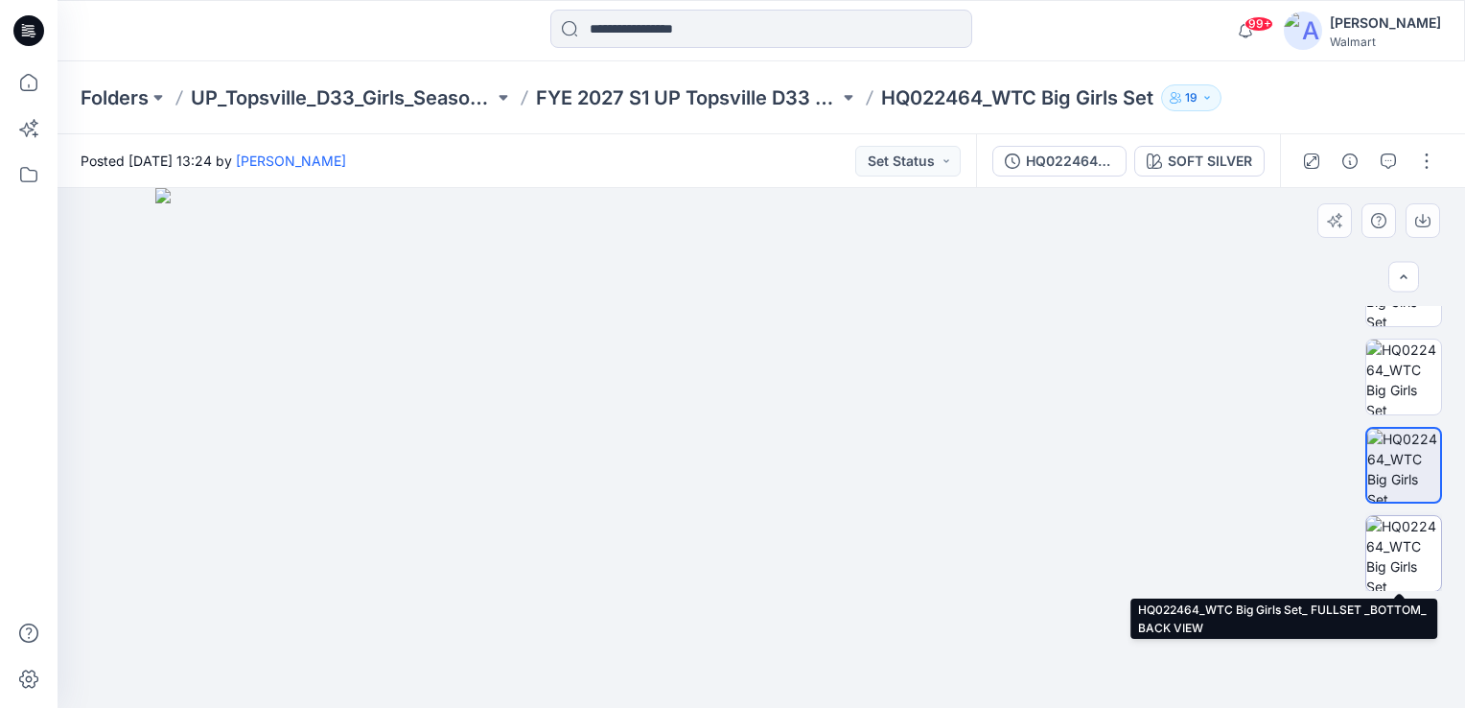
click at [1410, 534] on img at bounding box center [1403, 553] width 75 height 75
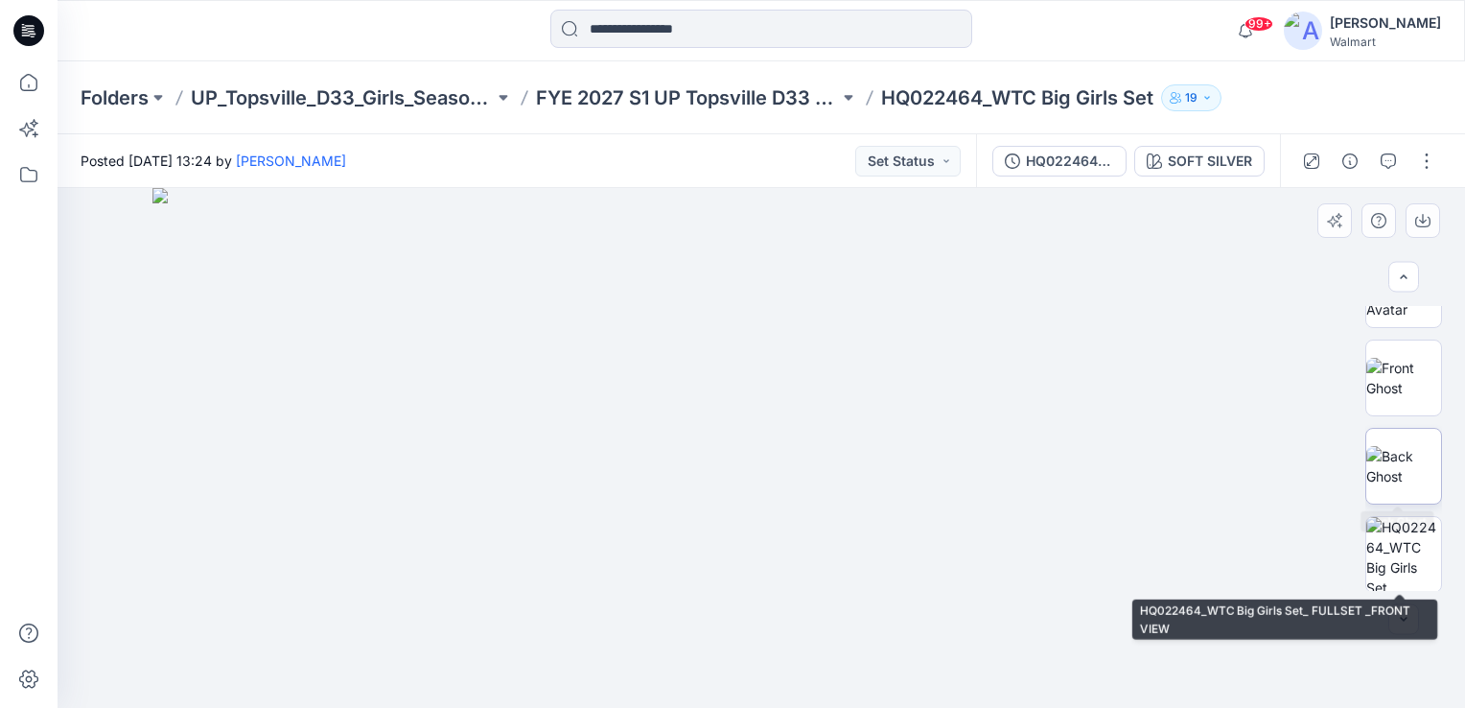
scroll to position [0, 0]
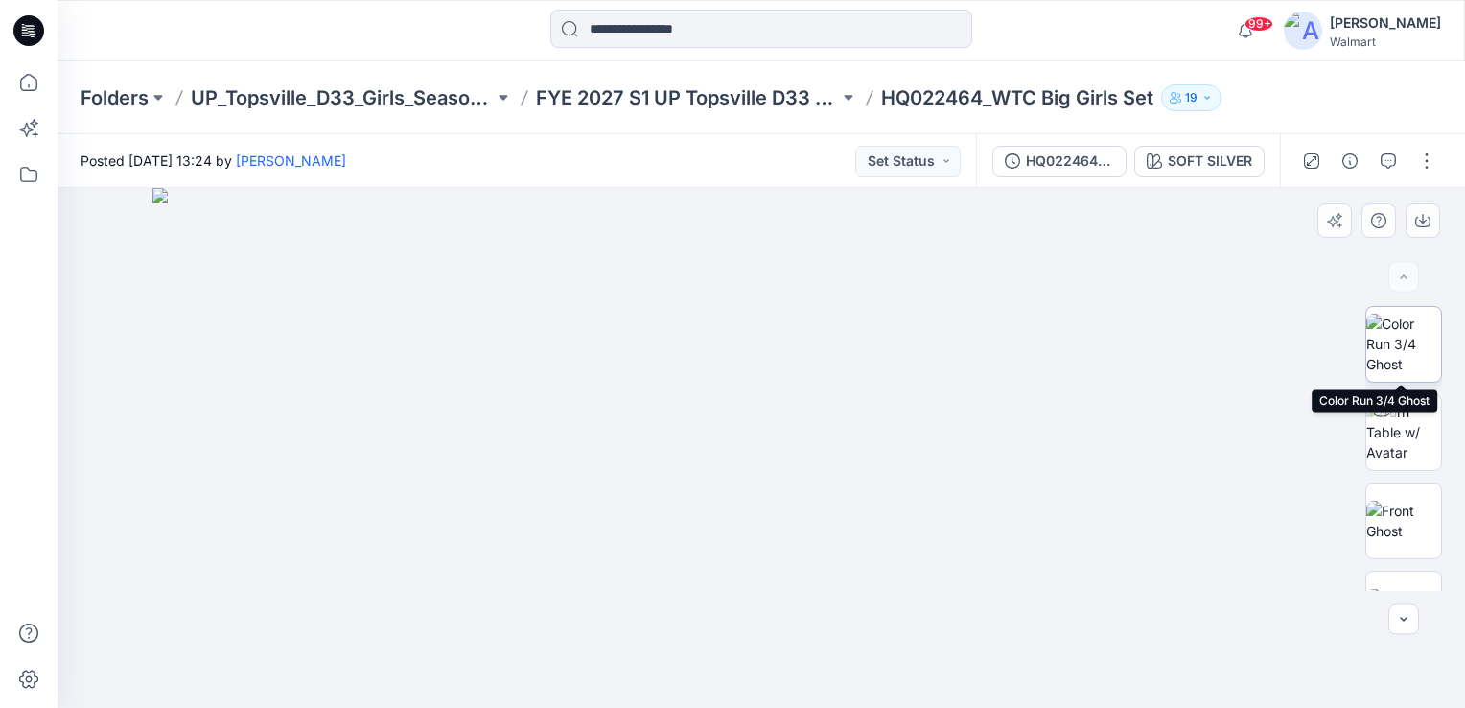
click at [1407, 333] on img at bounding box center [1403, 343] width 75 height 60
